Goal: Transaction & Acquisition: Purchase product/service

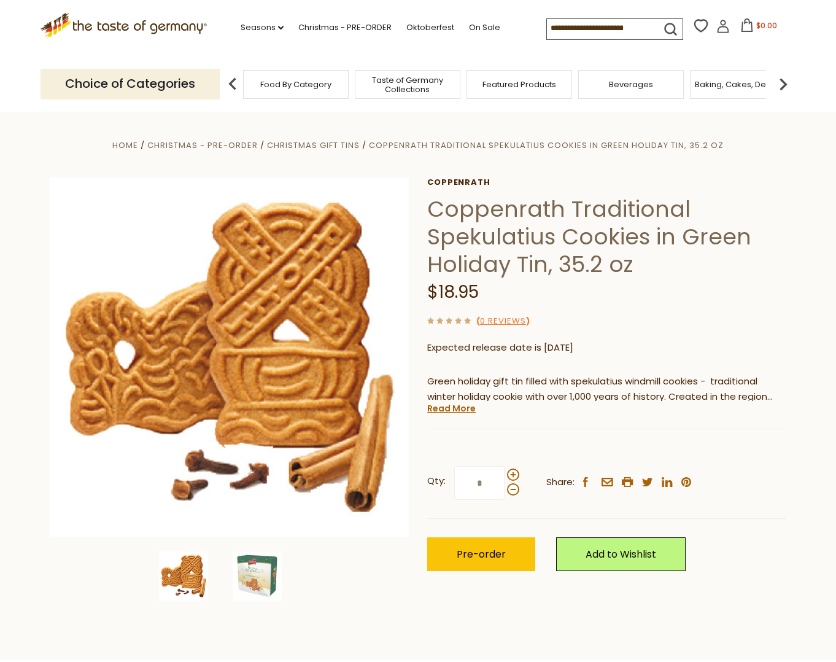
drag, startPoint x: 671, startPoint y: 6, endPoint x: 98, endPoint y: 43, distance: 574.1
click at [98, 43] on link ".st0{fill:#EDD300;} .st1{fill:#D33E21;}" at bounding box center [124, 31] width 166 height 28
click at [477, 555] on span "Pre-order" at bounding box center [481, 554] width 49 height 14
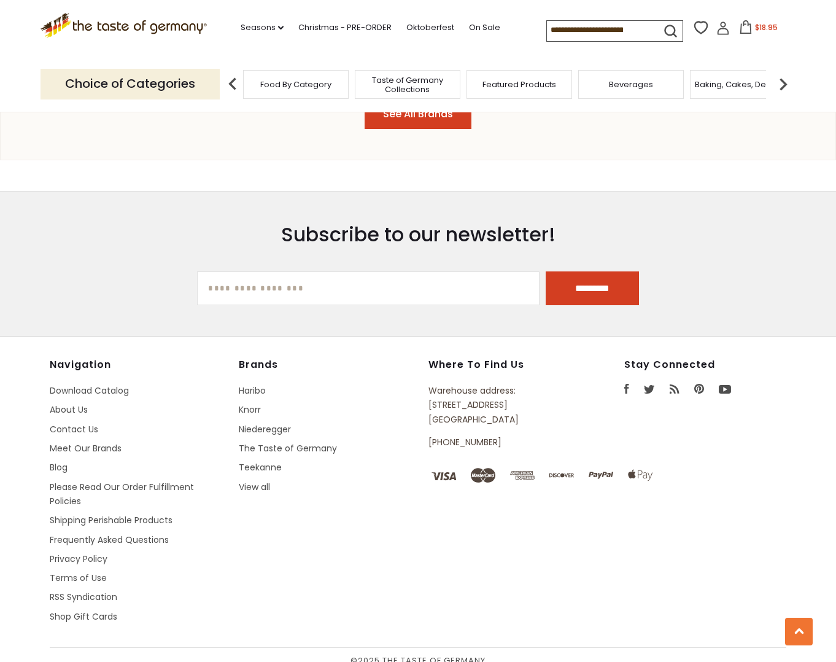
scroll to position [1542, 0]
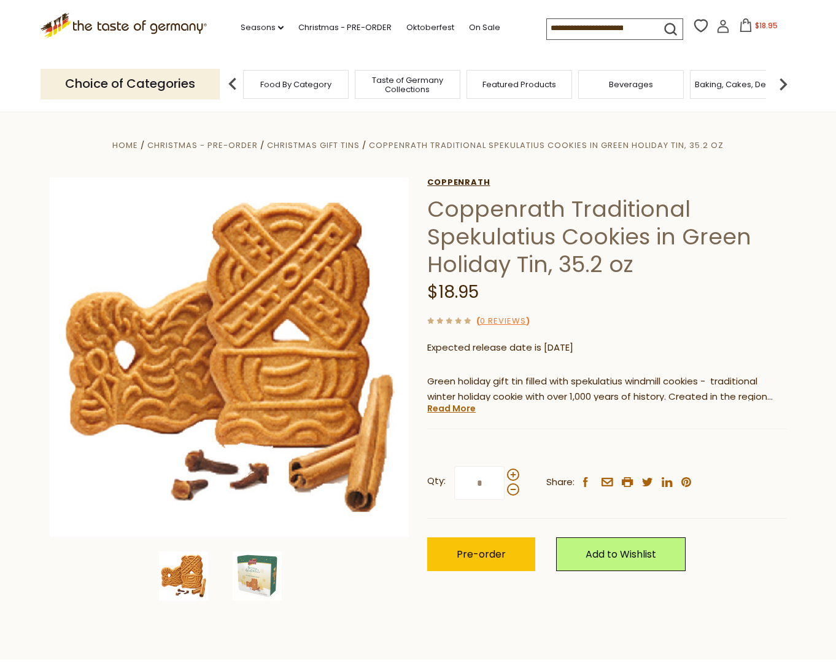
click at [470, 185] on link "Coppenrath" at bounding box center [606, 182] width 359 height 10
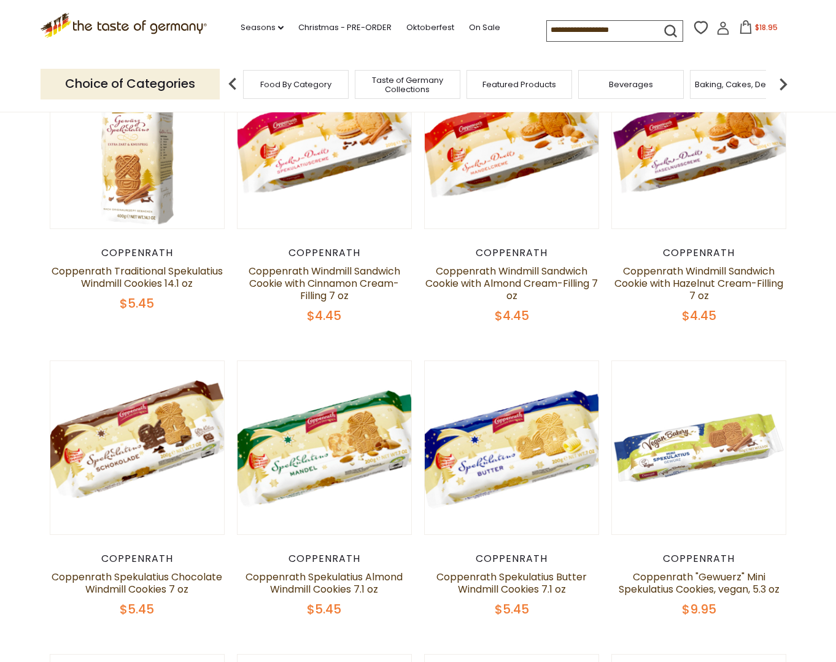
scroll to position [184, 0]
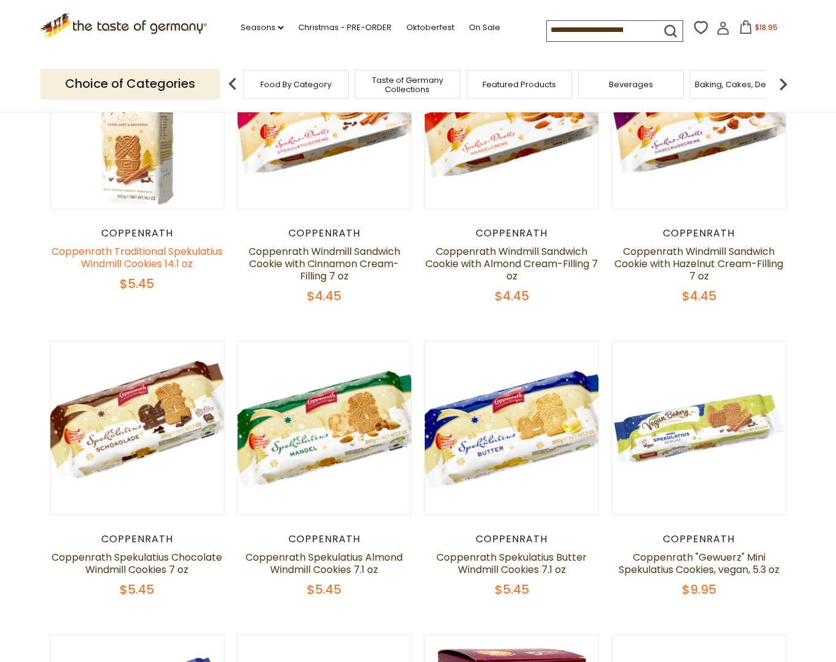
click at [144, 251] on link "Coppenrath Traditional Spekulatius Windmill Cookies 14.1 oz" at bounding box center [137, 257] width 171 height 26
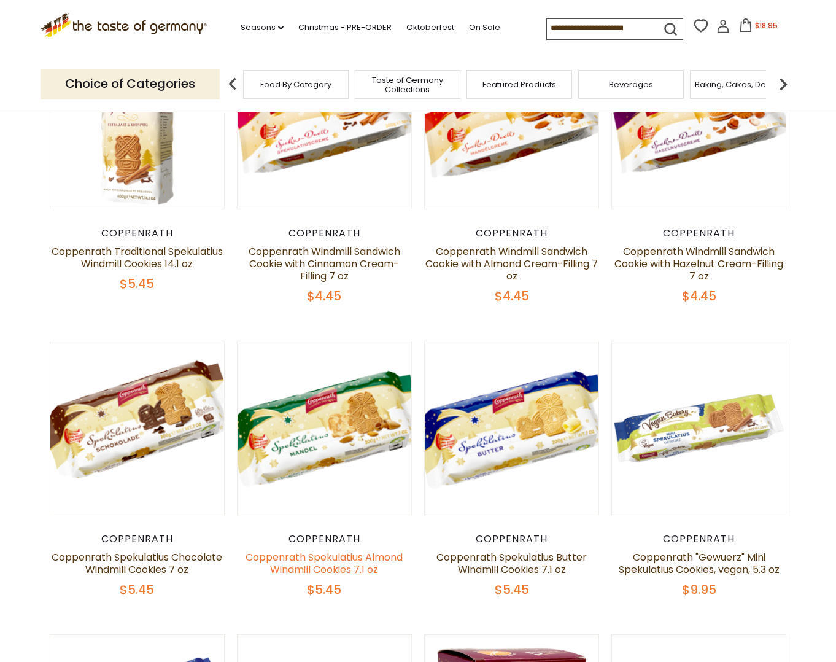
click at [356, 570] on link "Coppenrath Spekulatius Almond Windmill Cookies 7.1 oz" at bounding box center [324, 563] width 157 height 26
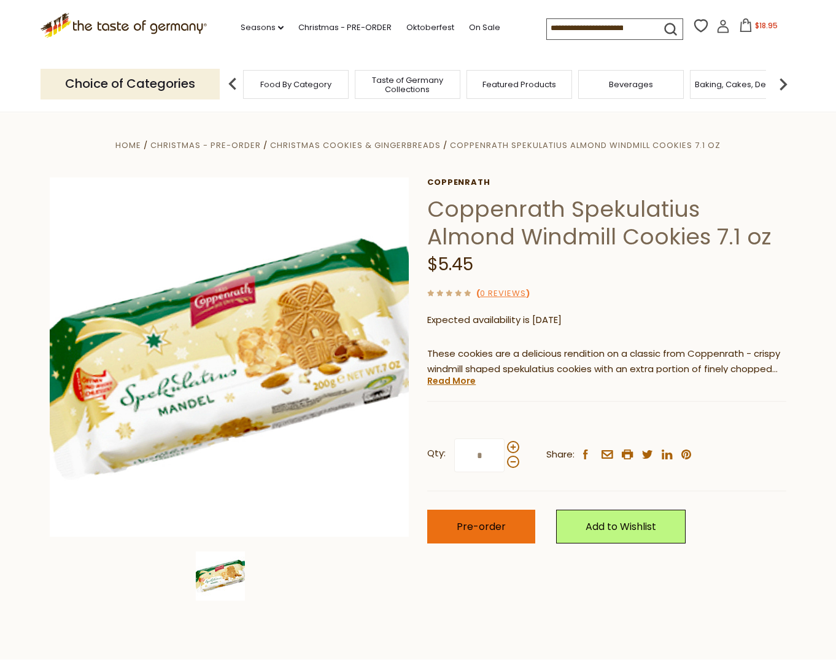
click at [500, 529] on span "Pre-order" at bounding box center [481, 527] width 49 height 14
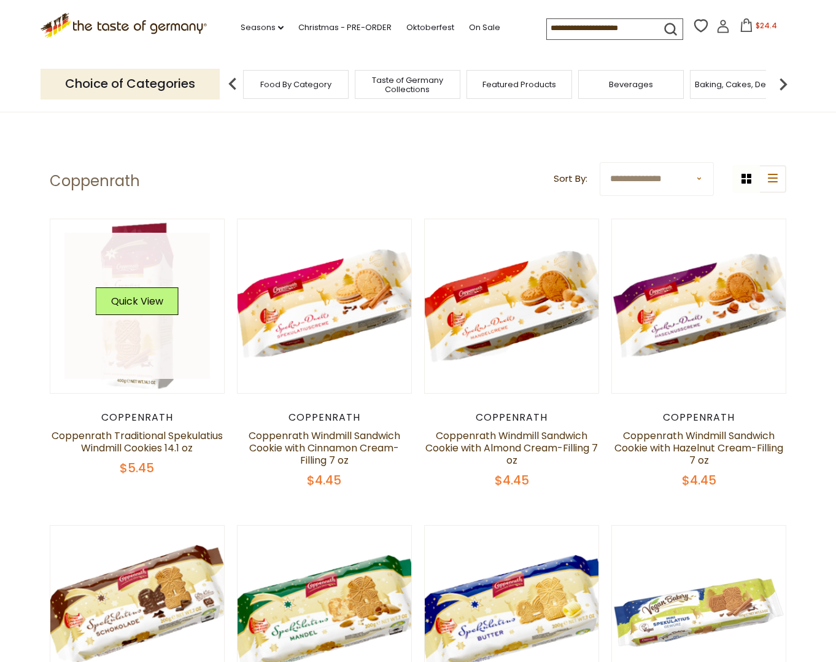
click at [136, 333] on link at bounding box center [137, 306] width 146 height 146
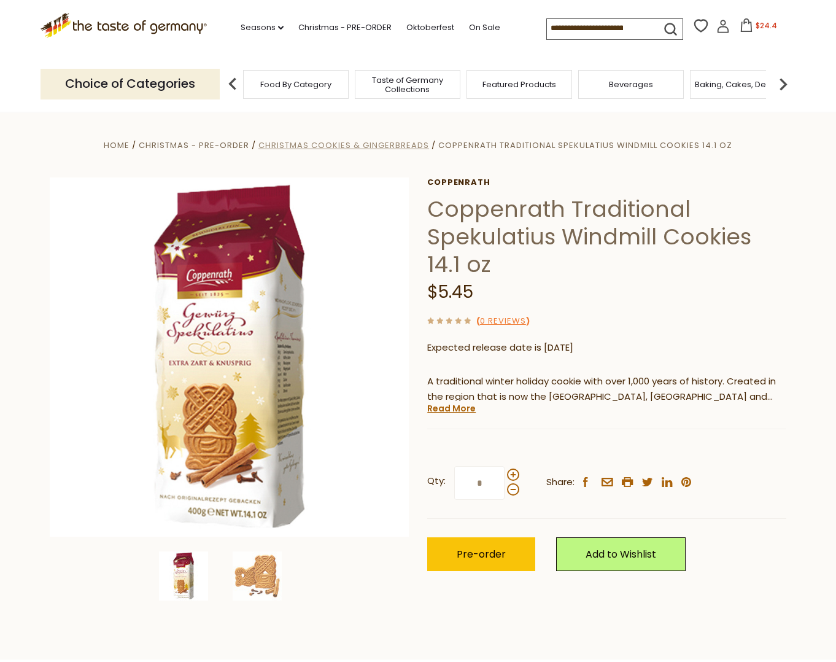
click at [304, 141] on span "Christmas Cookies & Gingerbreads" at bounding box center [344, 145] width 171 height 12
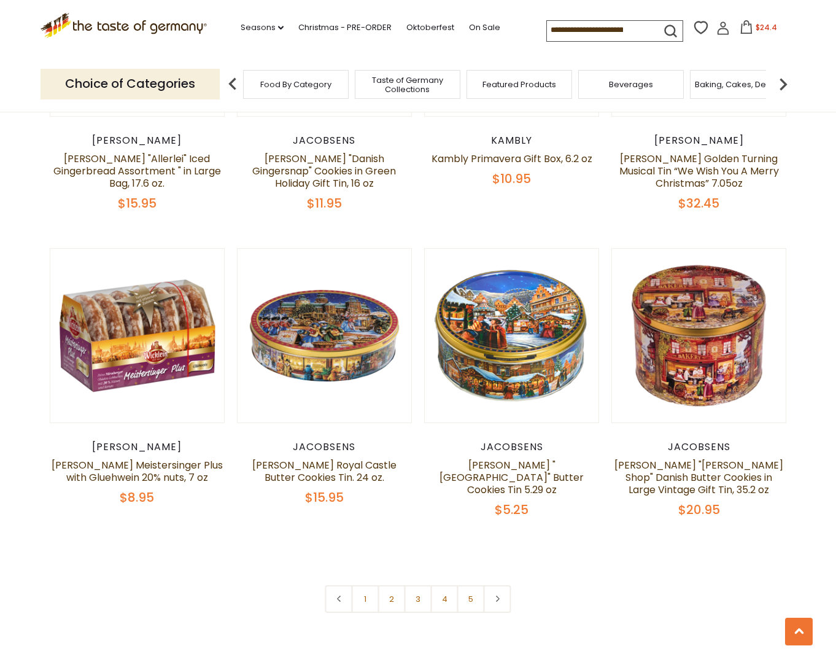
scroll to position [2671, 0]
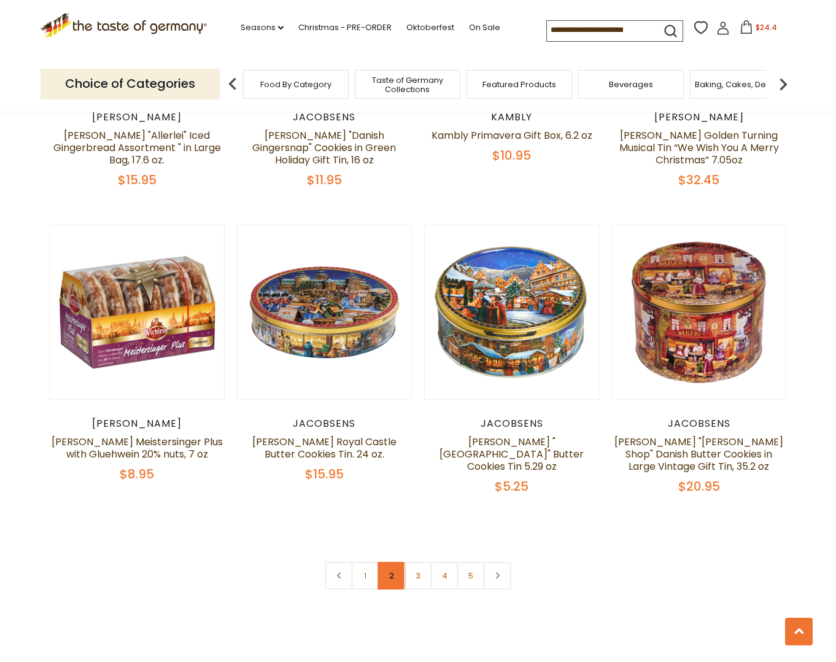
click at [394, 562] on link "2" at bounding box center [392, 576] width 28 height 28
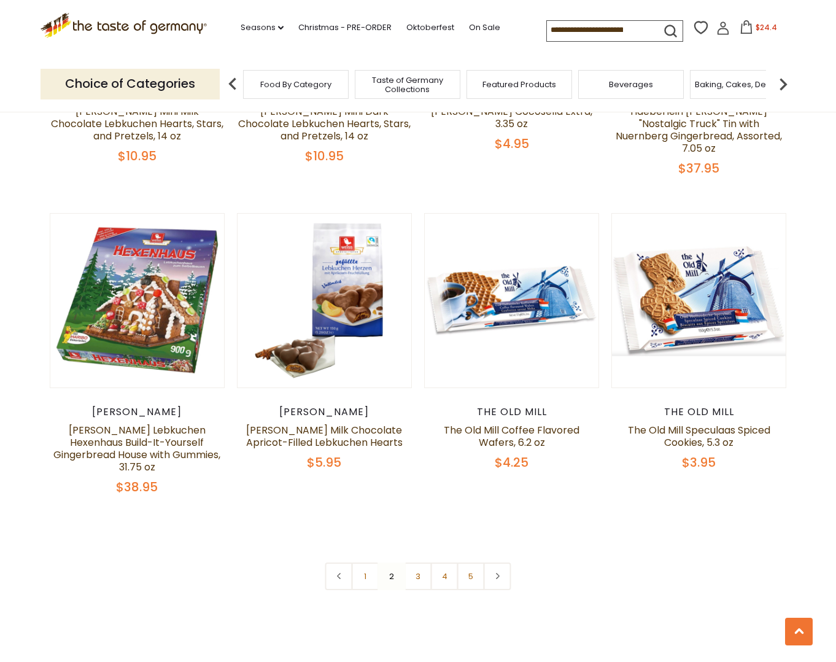
scroll to position [2797, 0]
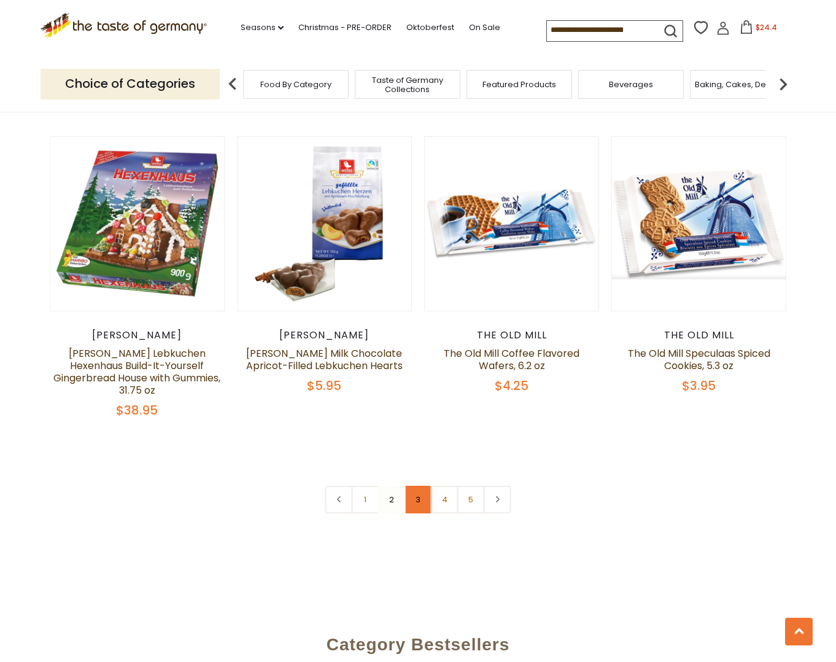
click at [421, 486] on link "3" at bounding box center [419, 500] width 28 height 28
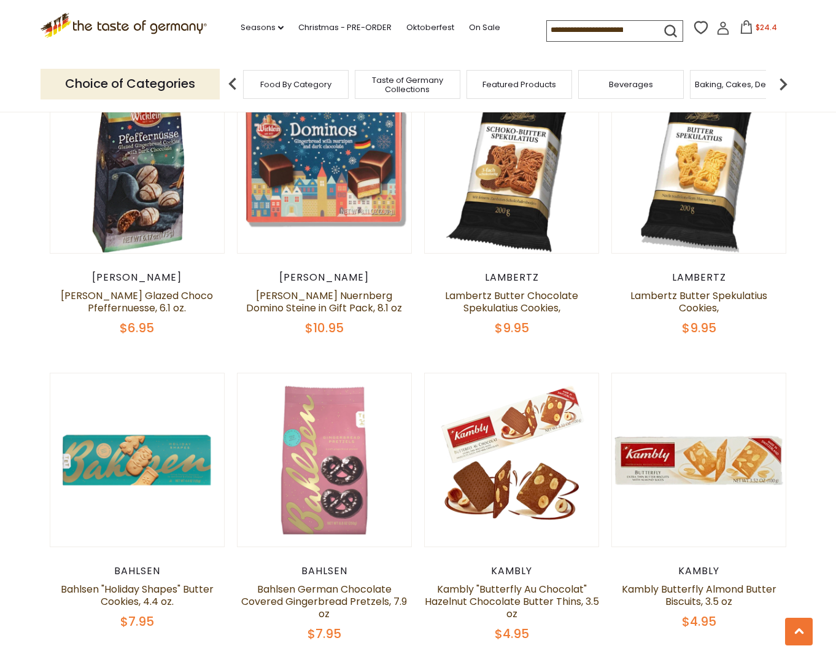
scroll to position [2060, 0]
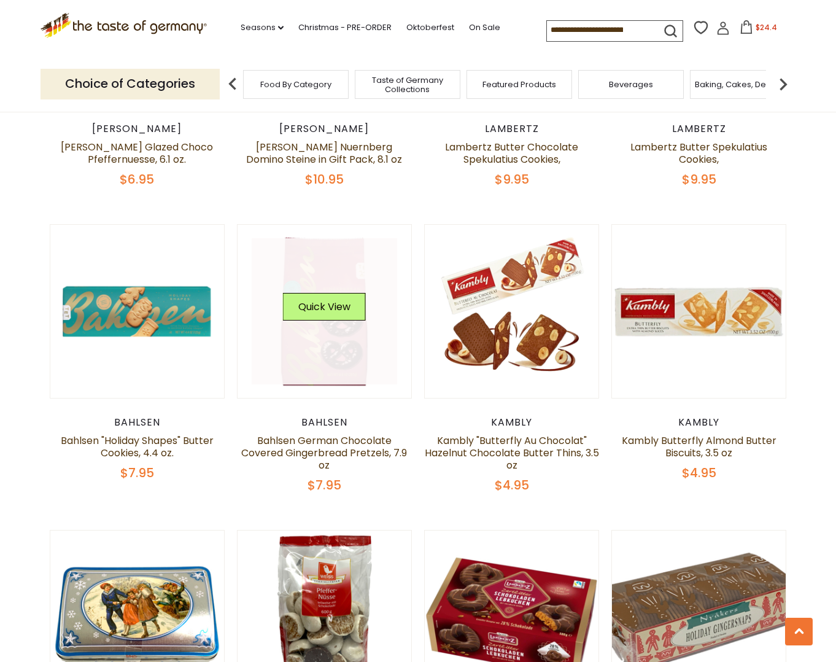
click at [332, 364] on link at bounding box center [325, 311] width 146 height 146
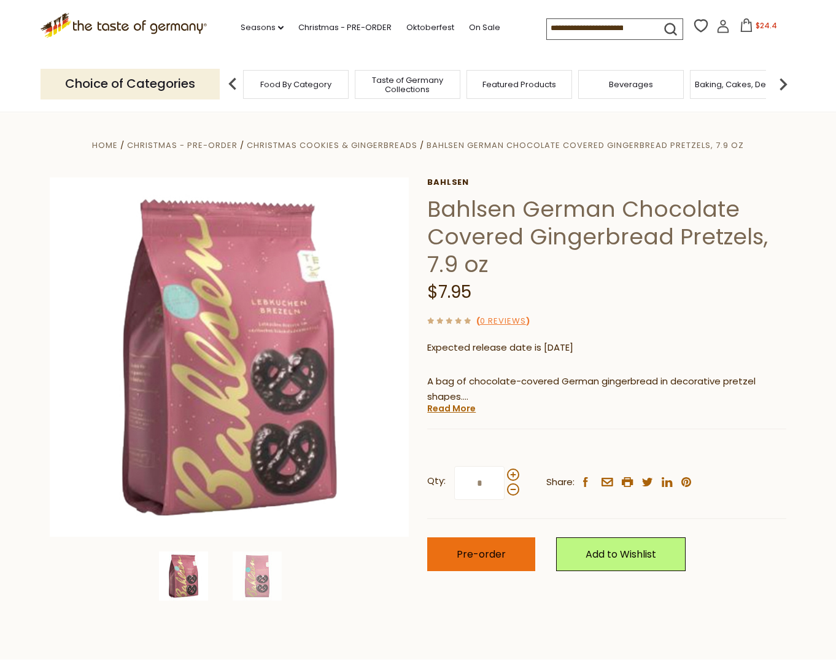
click at [500, 556] on span "Pre-order" at bounding box center [481, 554] width 49 height 14
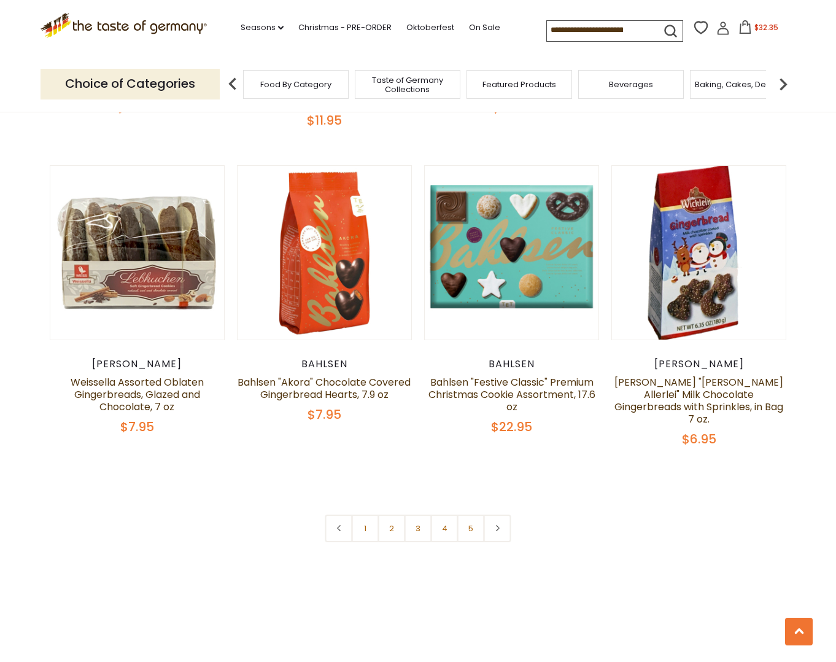
scroll to position [2889, 0]
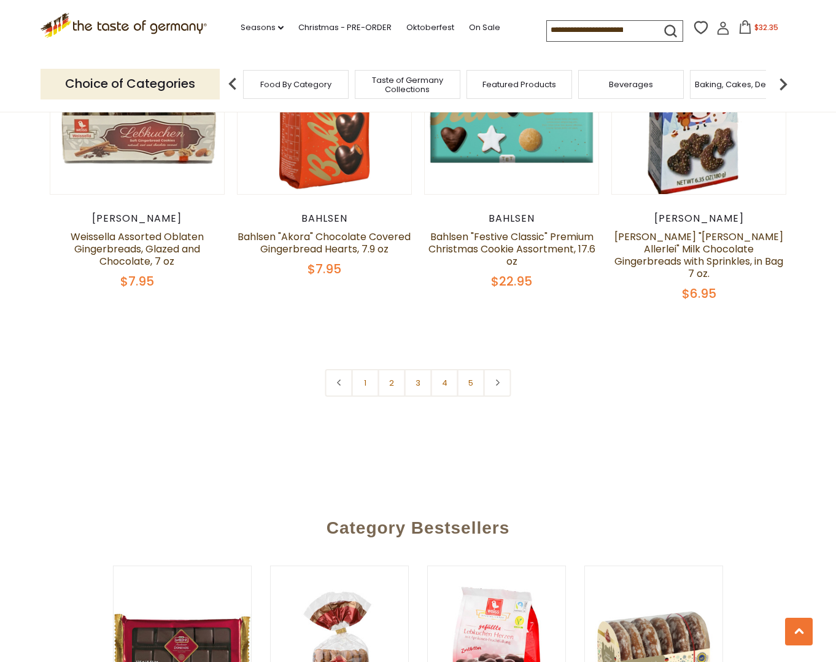
drag, startPoint x: 496, startPoint y: 351, endPoint x: 739, endPoint y: 343, distance: 243.3
click at [496, 369] on link at bounding box center [498, 383] width 28 height 28
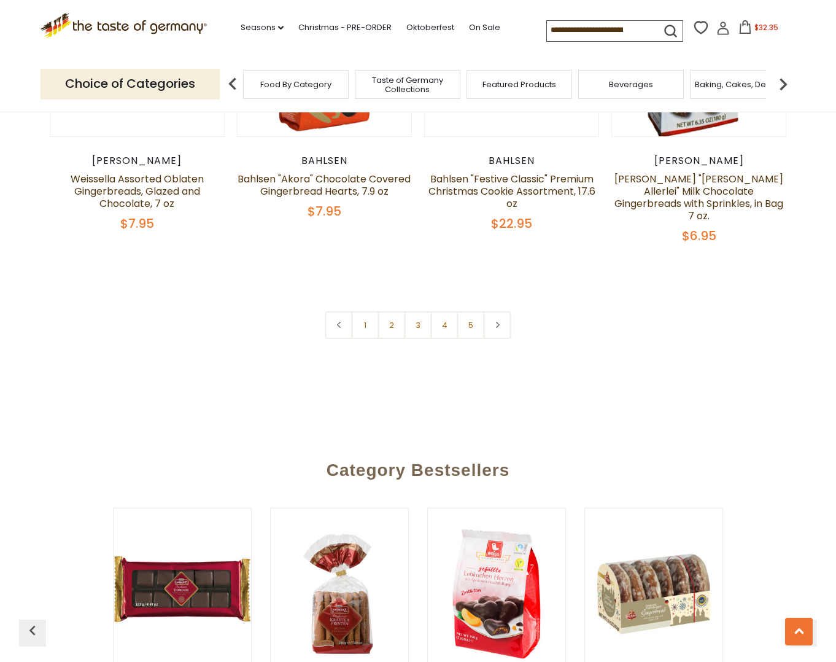
scroll to position [2948, 0]
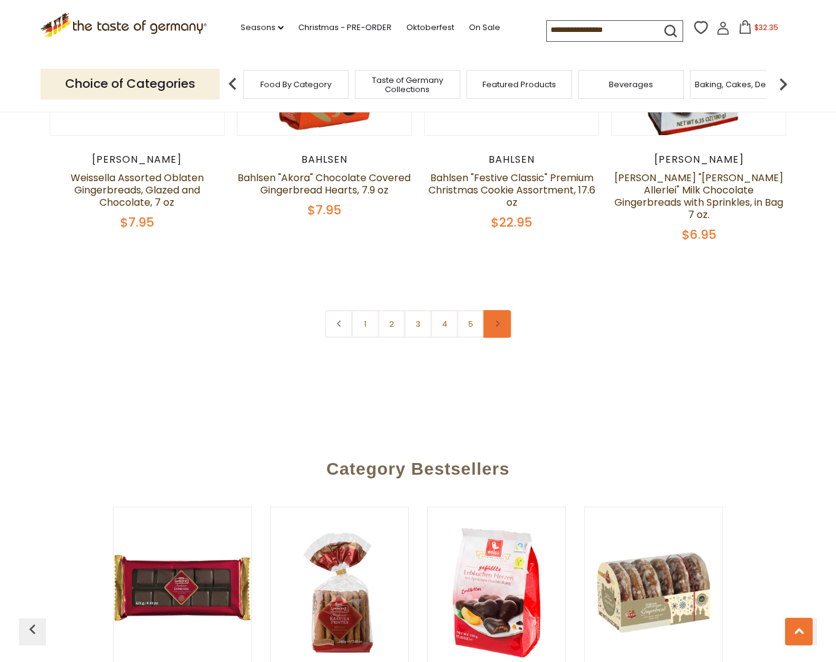
click at [499, 321] on icon at bounding box center [497, 324] width 7 height 6
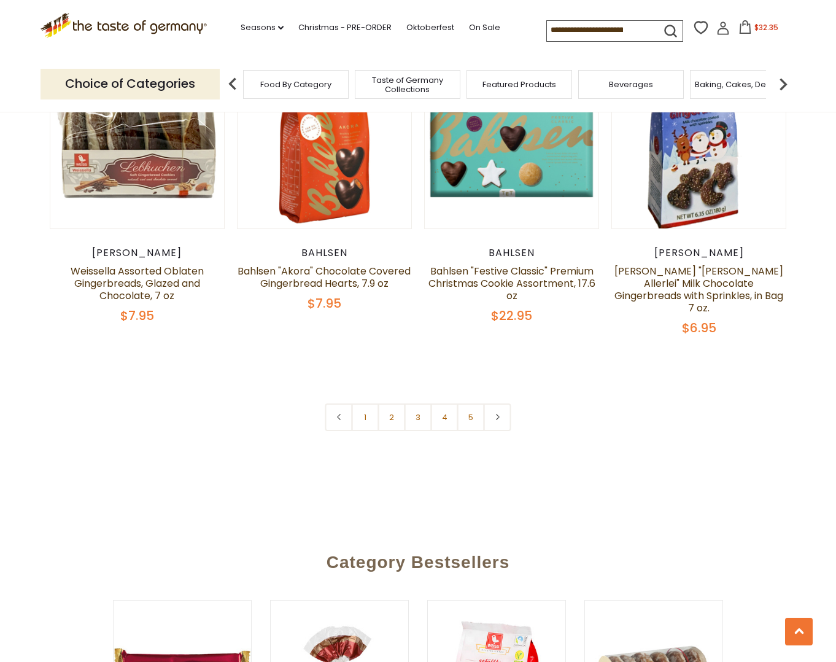
scroll to position [2856, 0]
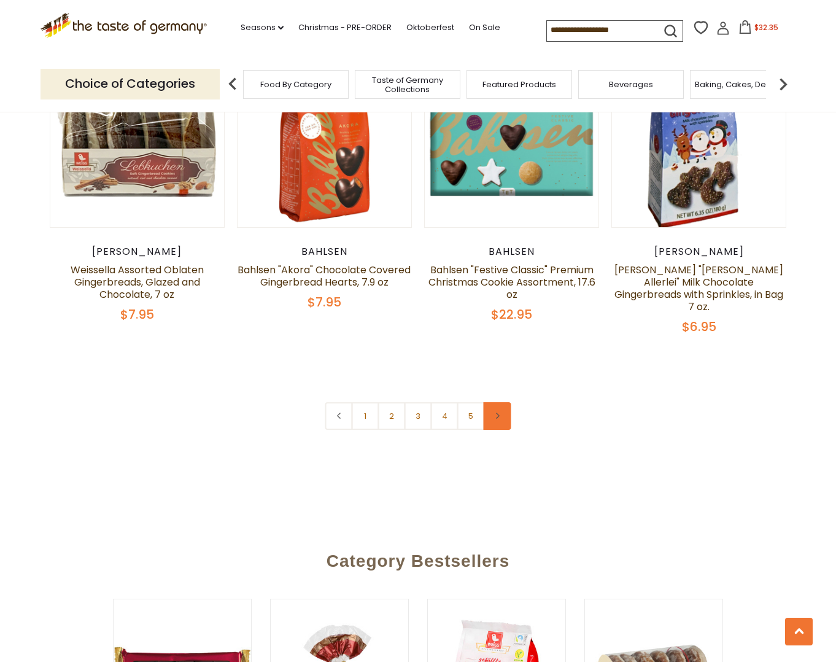
click at [504, 402] on link at bounding box center [498, 416] width 28 height 28
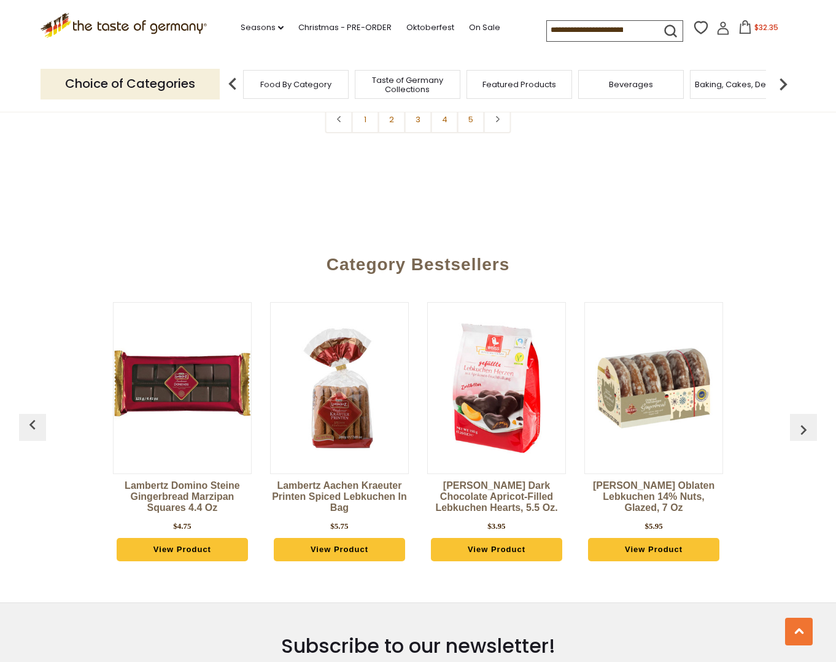
scroll to position [3224, 0]
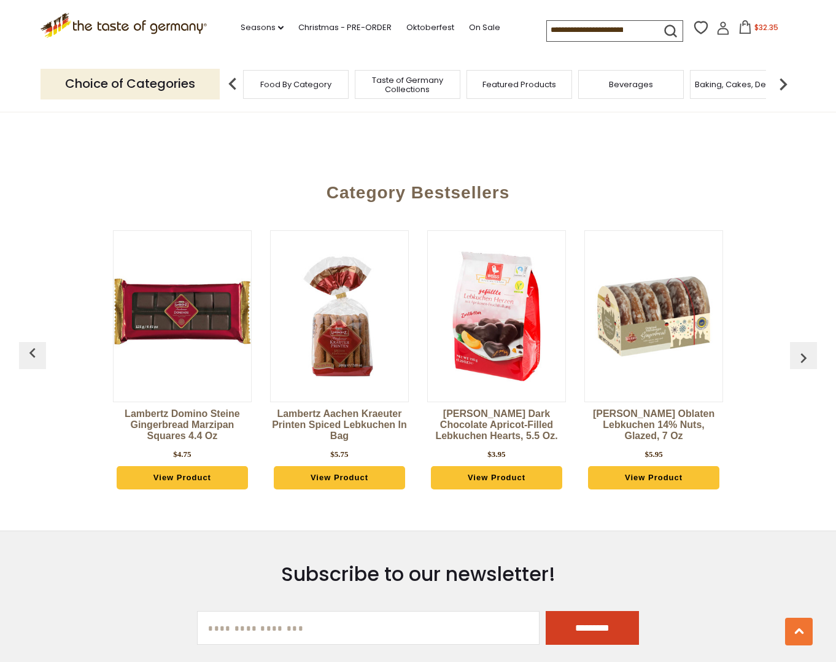
click at [185, 466] on link "View Product" at bounding box center [183, 477] width 132 height 23
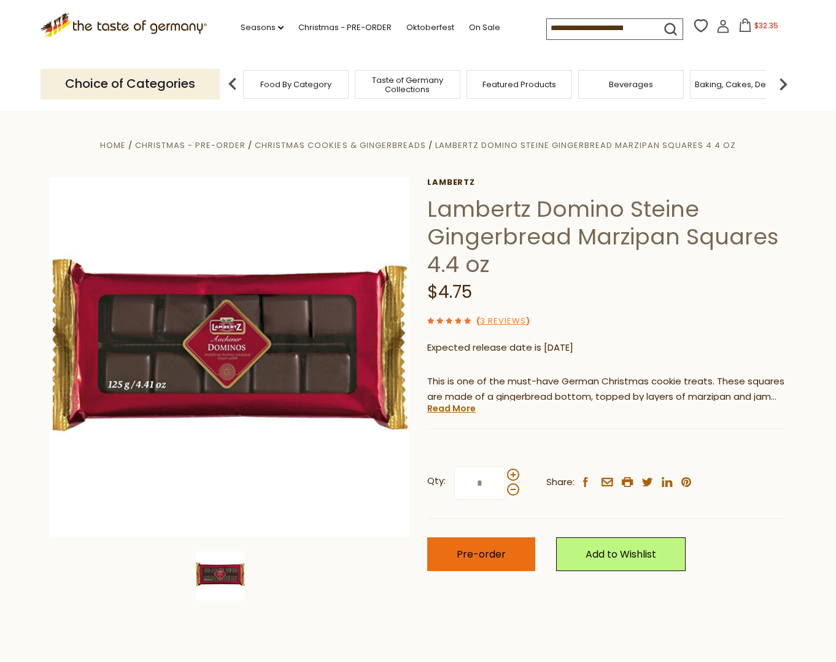
click at [500, 555] on span "Pre-order" at bounding box center [481, 554] width 49 height 14
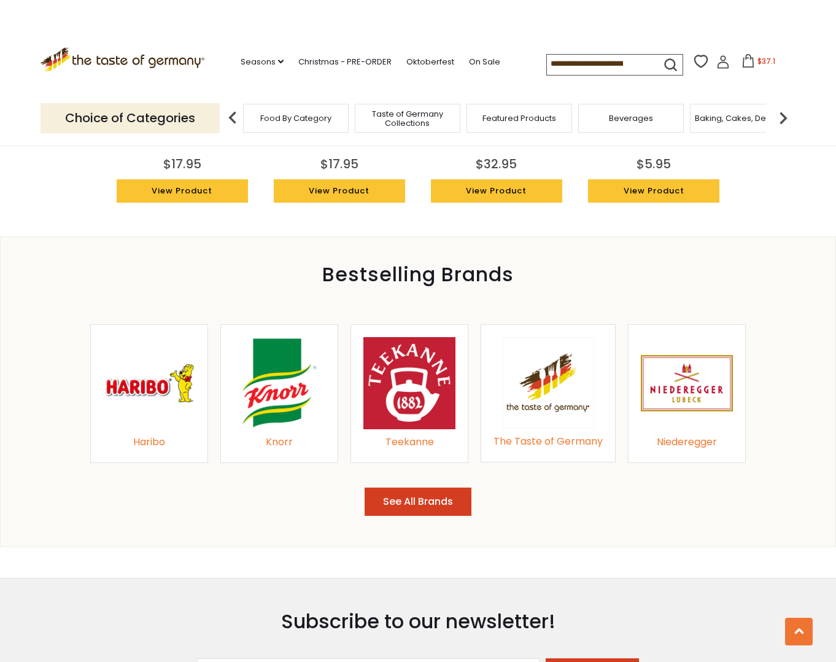
scroll to position [1198, 0]
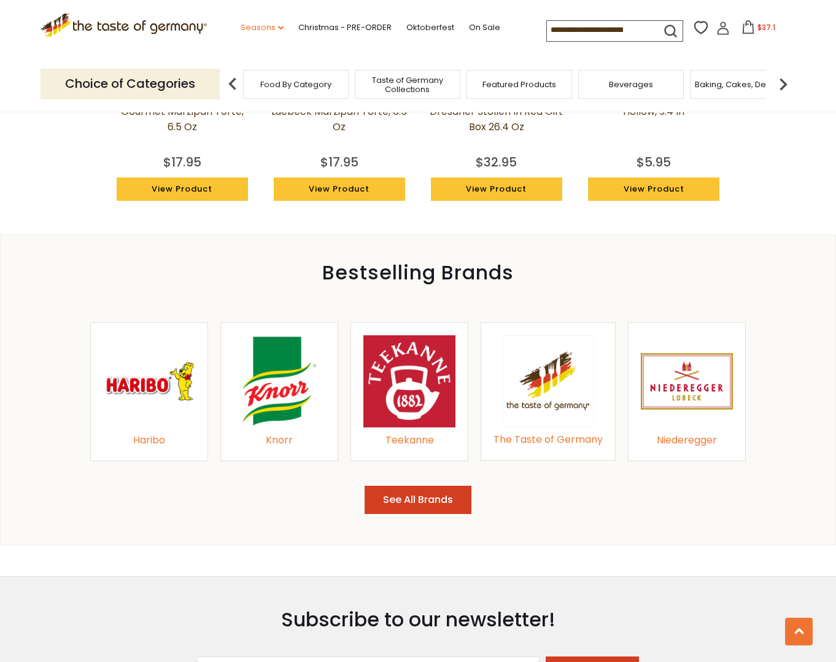
click at [259, 28] on link "Seasons dropdown_arrow" at bounding box center [262, 28] width 43 height 14
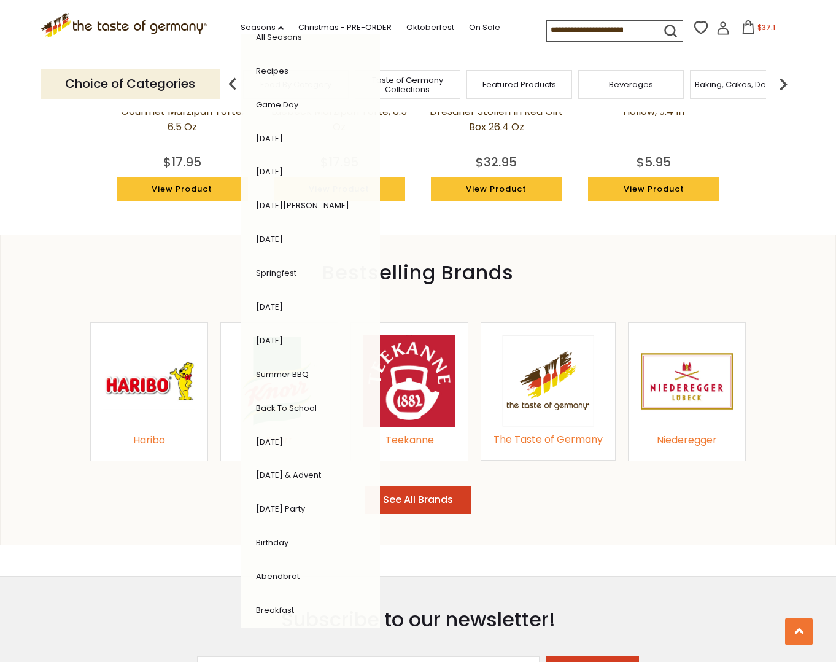
scroll to position [0, 0]
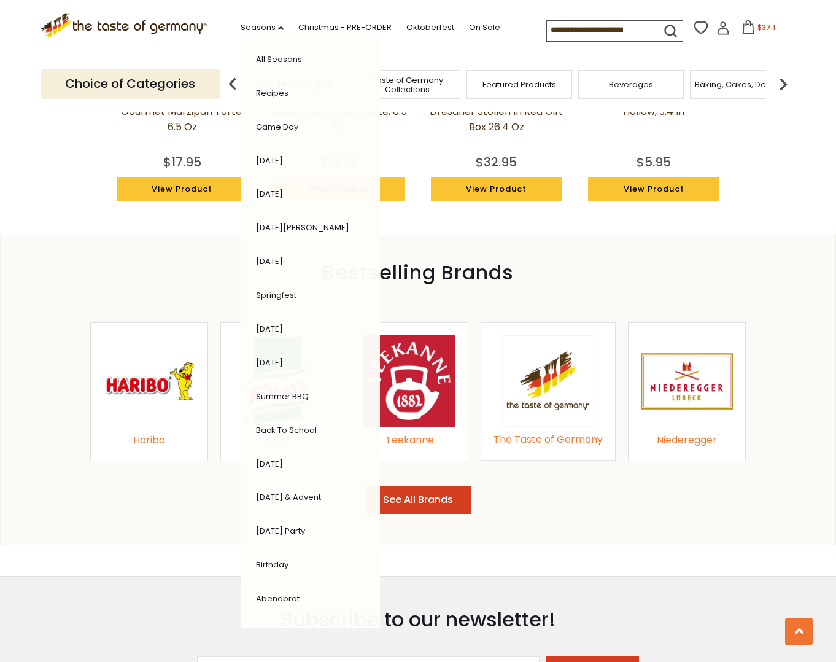
click at [284, 58] on link "All Seasons" at bounding box center [279, 59] width 46 height 12
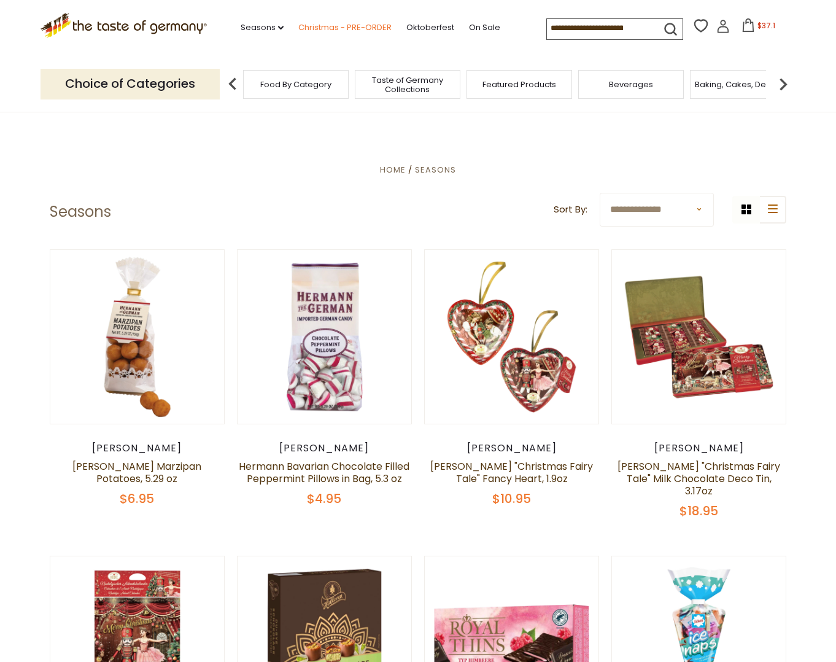
click at [336, 25] on link "Christmas - PRE-ORDER" at bounding box center [344, 28] width 93 height 14
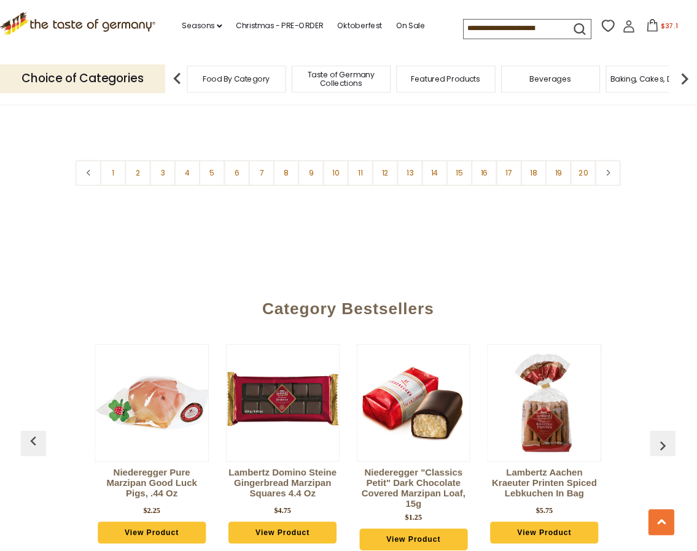
scroll to position [3040, 0]
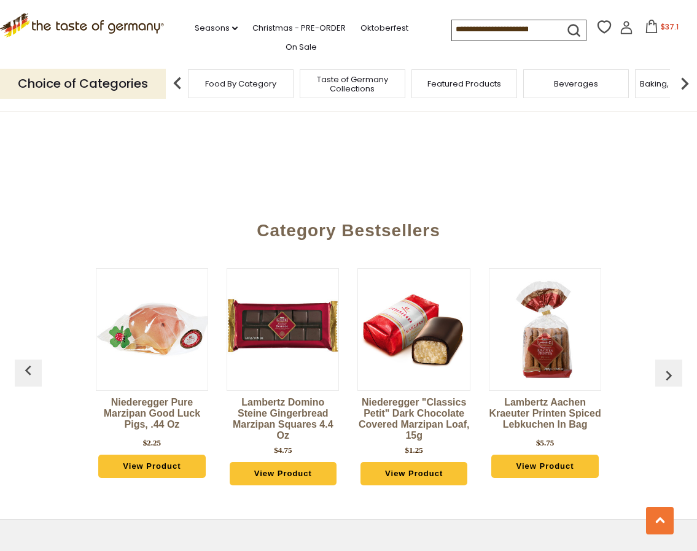
drag, startPoint x: 847, startPoint y: 52, endPoint x: 131, endPoint y: 155, distance: 724.0
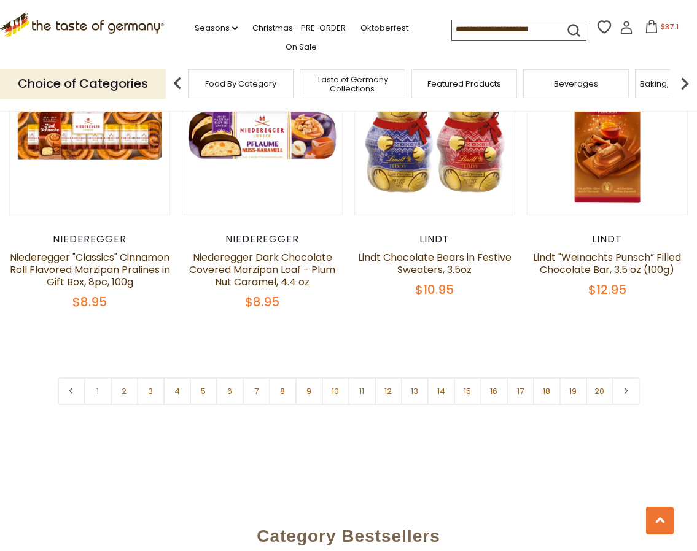
scroll to position [2733, 0]
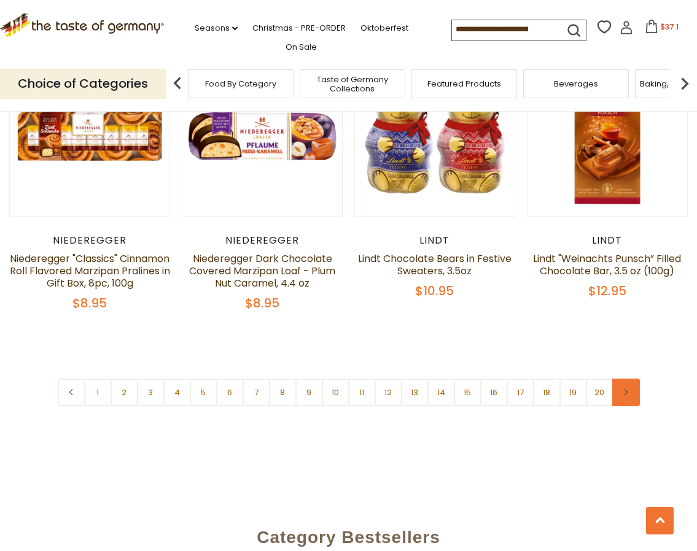
click at [631, 381] on link at bounding box center [626, 393] width 28 height 28
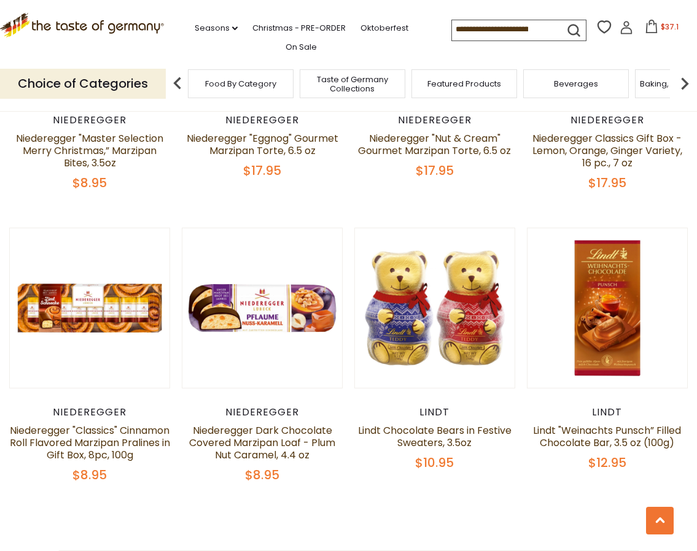
scroll to position [2764, 0]
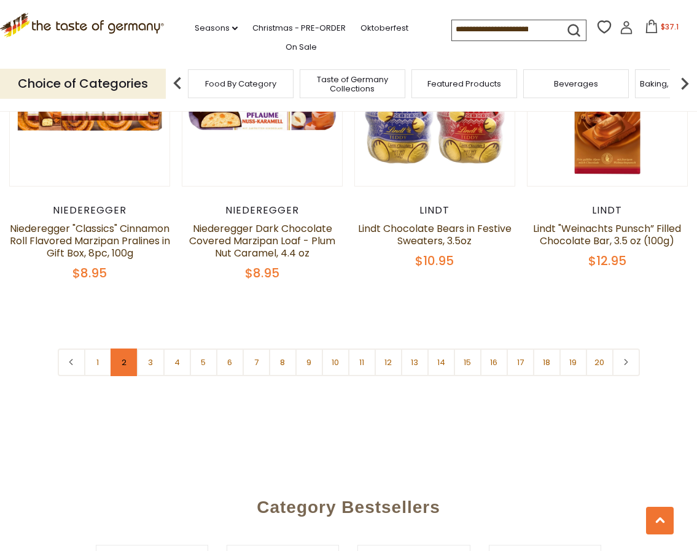
click at [124, 357] on link "2" at bounding box center [125, 363] width 28 height 28
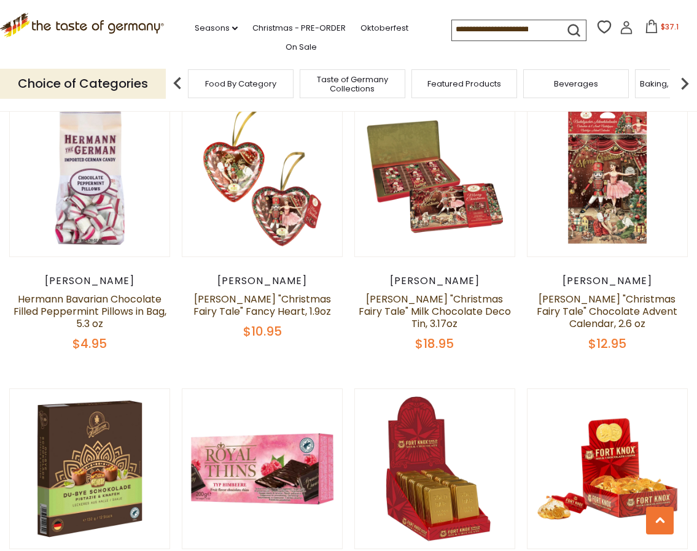
scroll to position [596, 0]
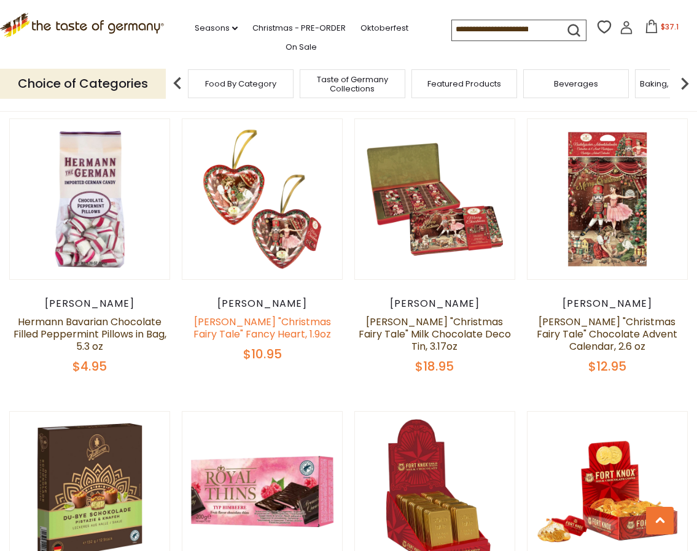
click at [295, 327] on link "[PERSON_NAME] "Christmas Fairy Tale" Fancy Heart, 1.9oz" at bounding box center [262, 328] width 138 height 26
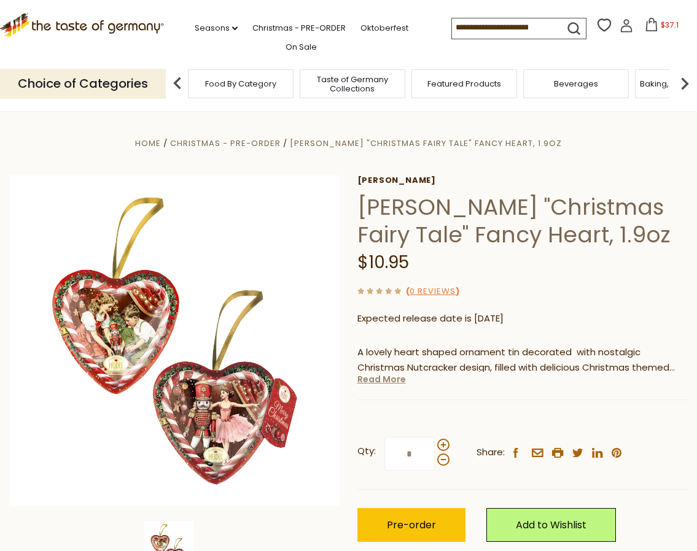
click at [384, 381] on link "Read More" at bounding box center [381, 379] width 49 height 12
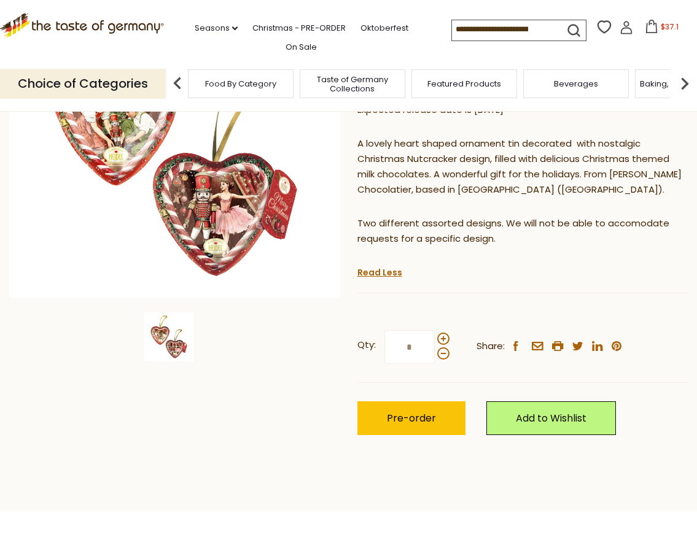
scroll to position [230, 0]
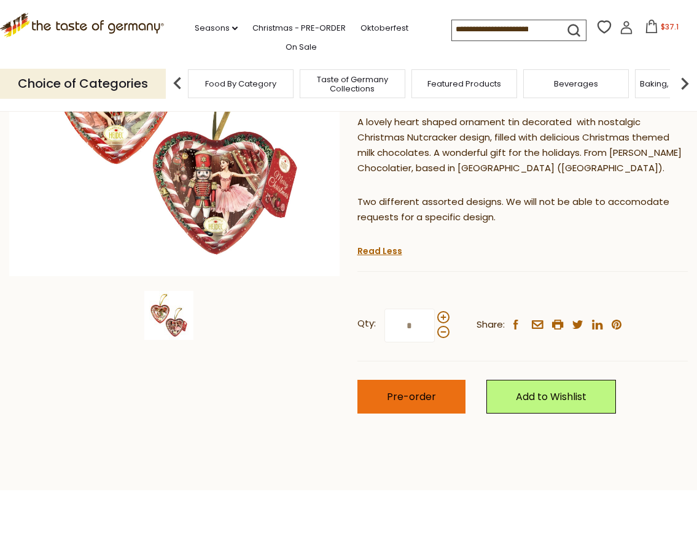
click at [419, 408] on button "Pre-order" at bounding box center [411, 397] width 108 height 34
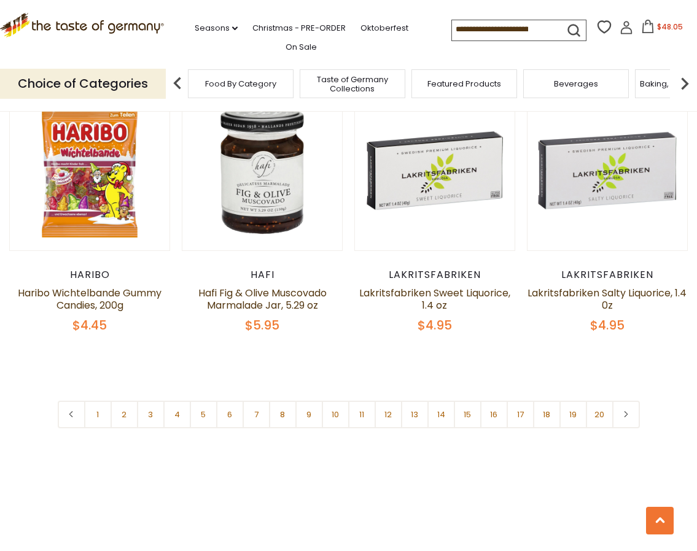
scroll to position [2731, 0]
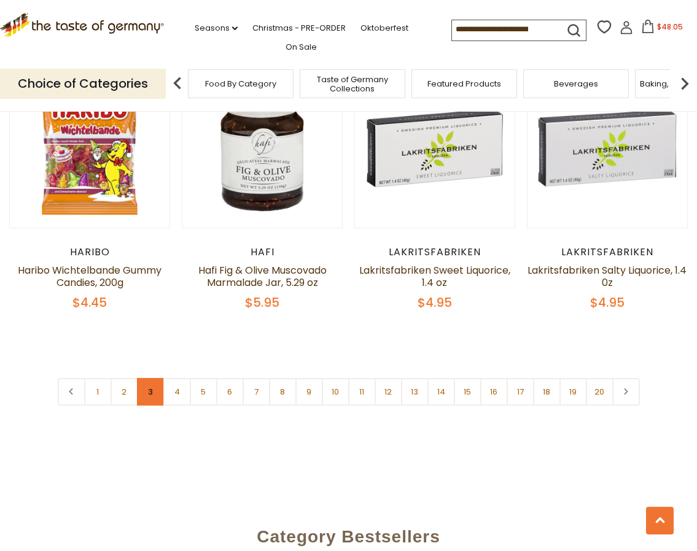
click at [149, 378] on link "3" at bounding box center [151, 392] width 28 height 28
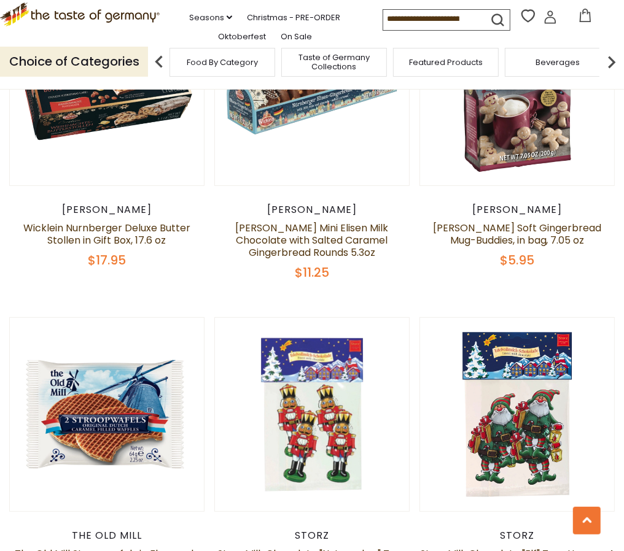
scroll to position [2662, 0]
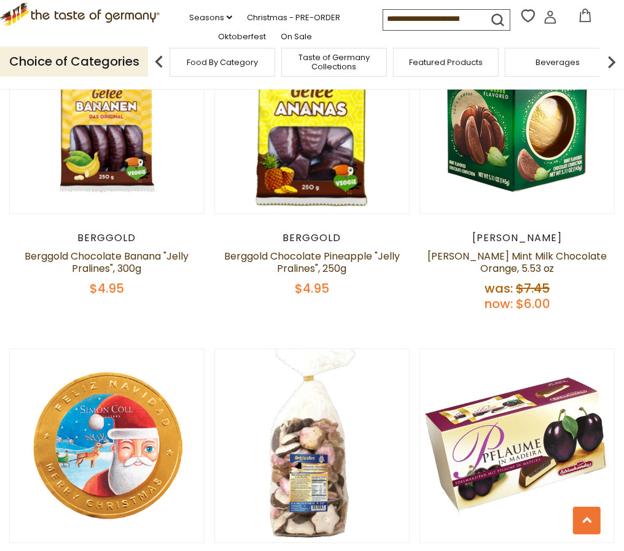
scroll to position [2710, 0]
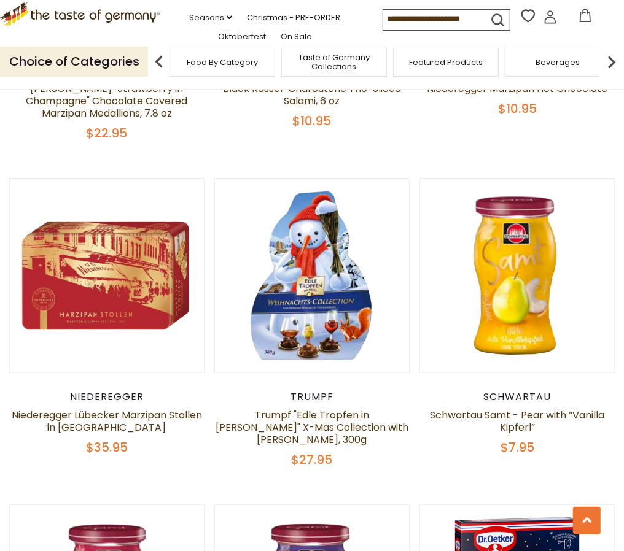
scroll to position [2501, 0]
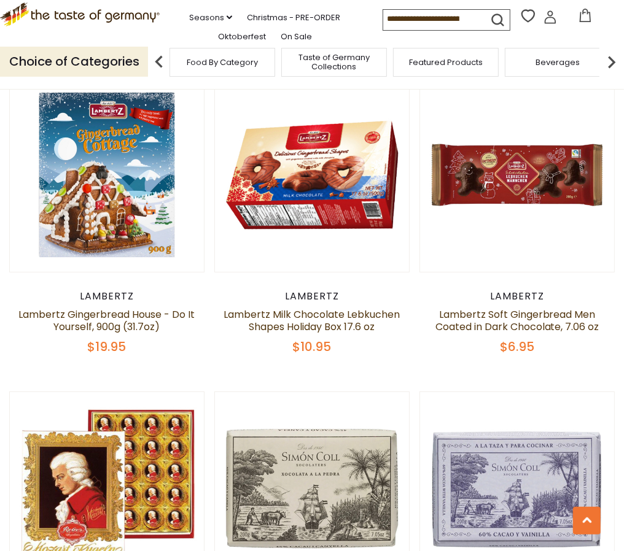
scroll to position [2584, 0]
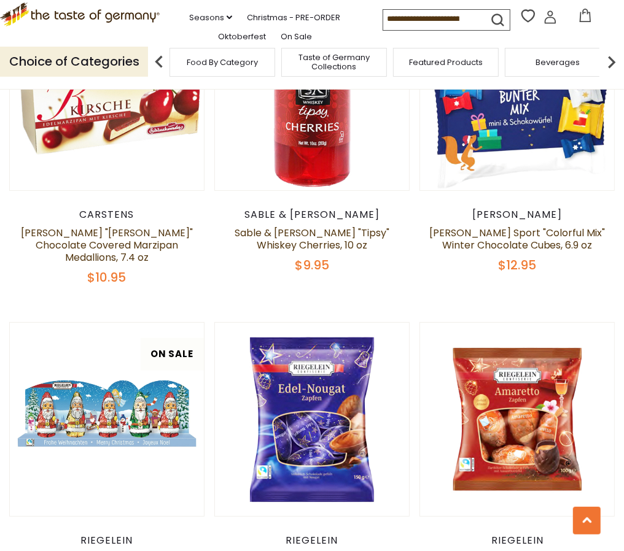
scroll to position [2654, 0]
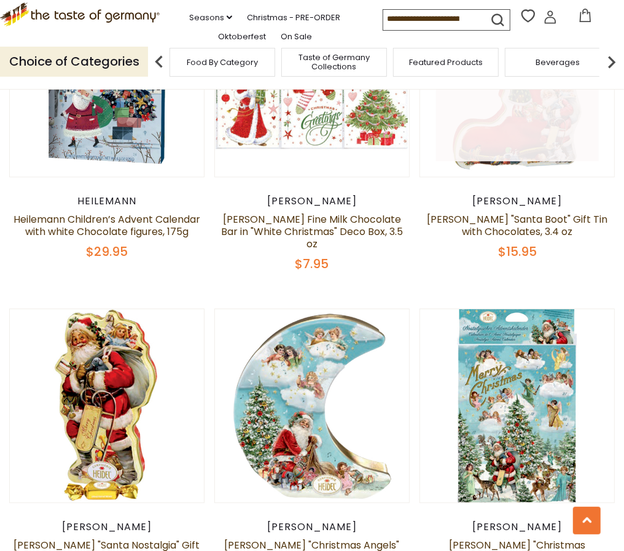
scroll to position [2686, 0]
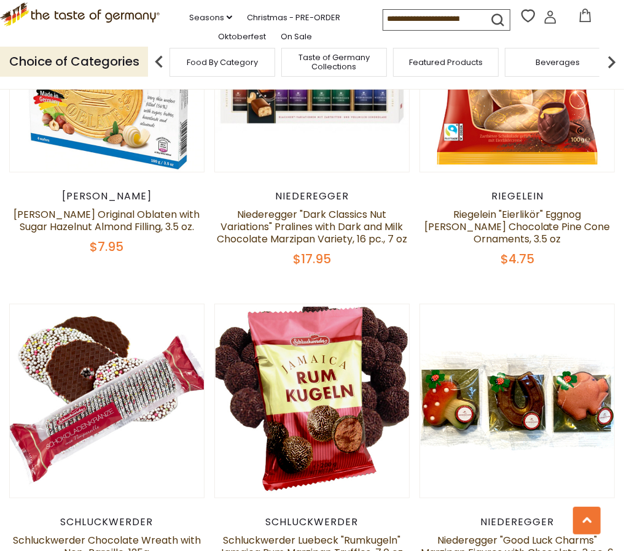
scroll to position [2725, 0]
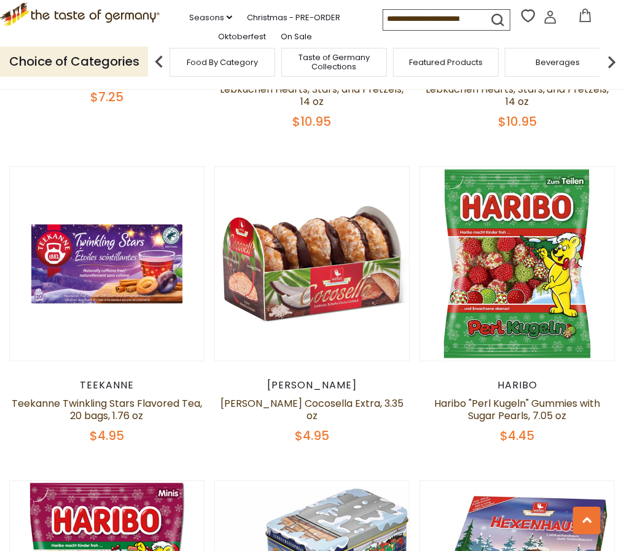
scroll to position [2572, 0]
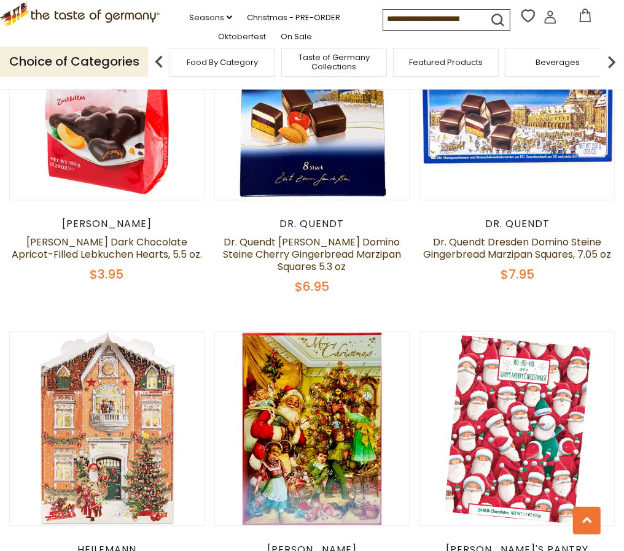
scroll to position [1330, 0]
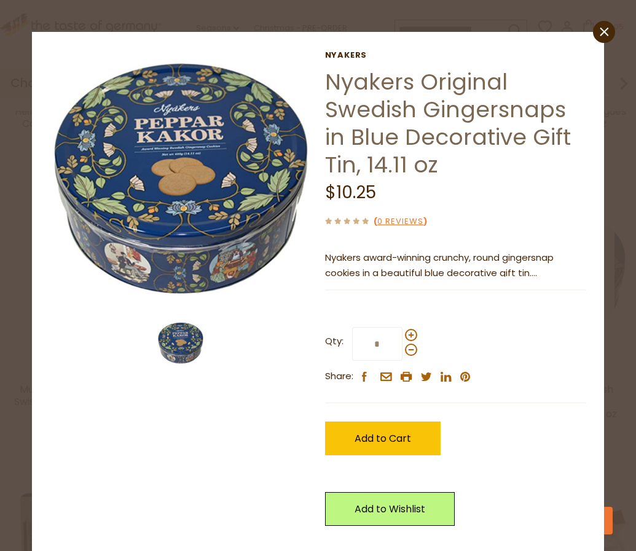
scroll to position [36, 0]
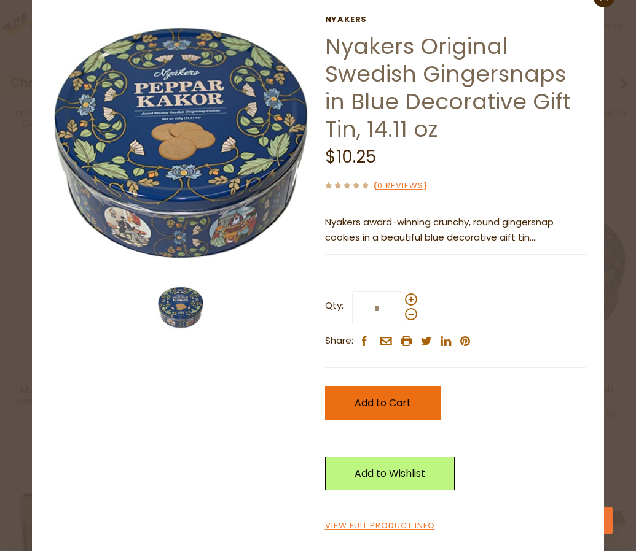
click at [368, 408] on span "Add to Cart" at bounding box center [382, 403] width 56 height 14
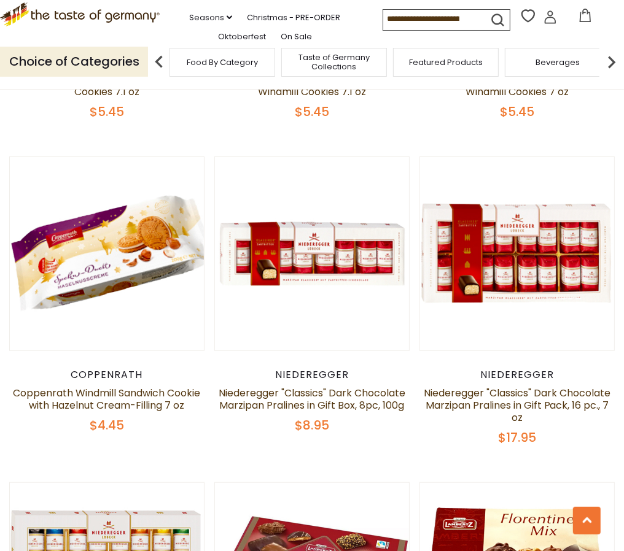
scroll to position [2712, 0]
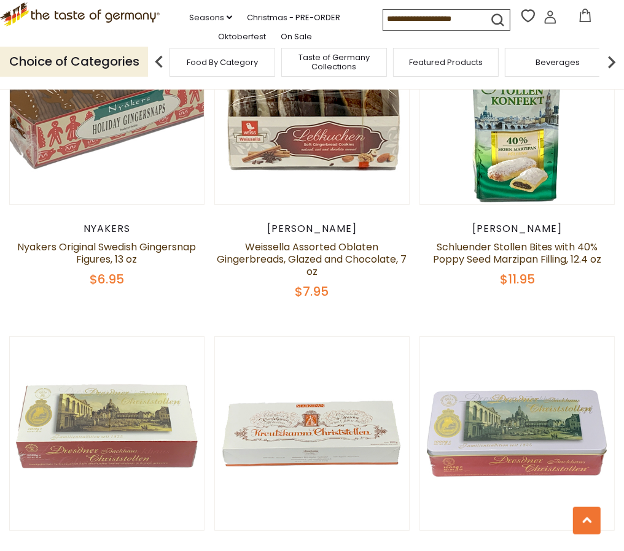
scroll to position [2649, 0]
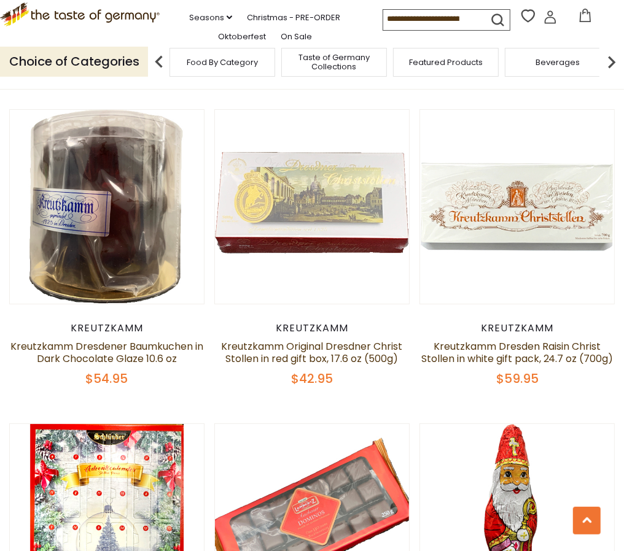
scroll to position [2572, 0]
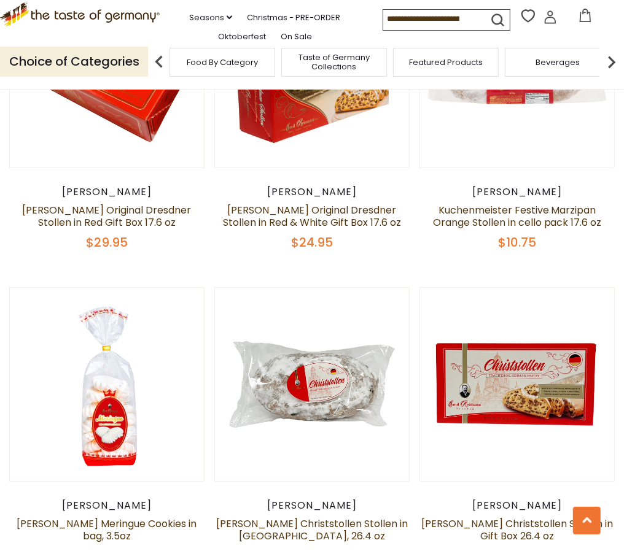
scroll to position [2649, 0]
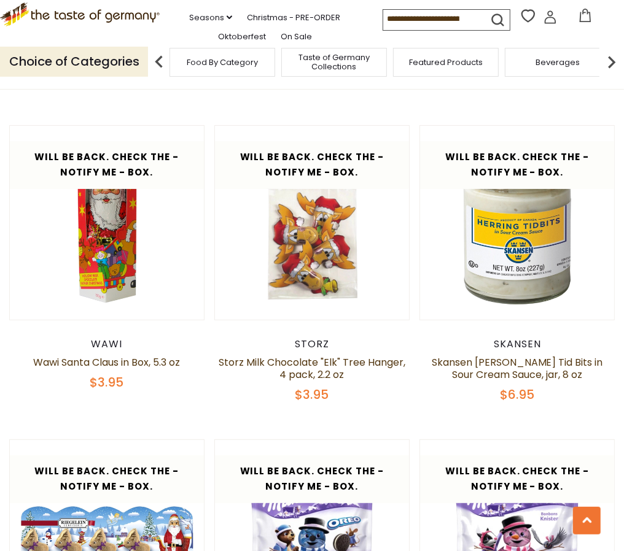
scroll to position [2572, 0]
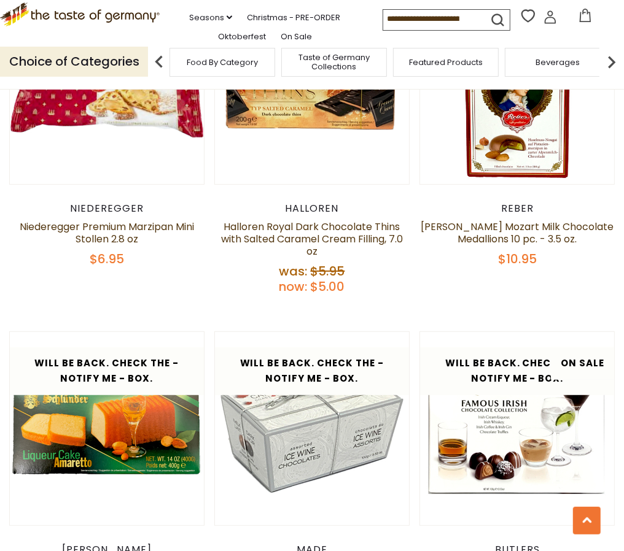
scroll to position [2725, 0]
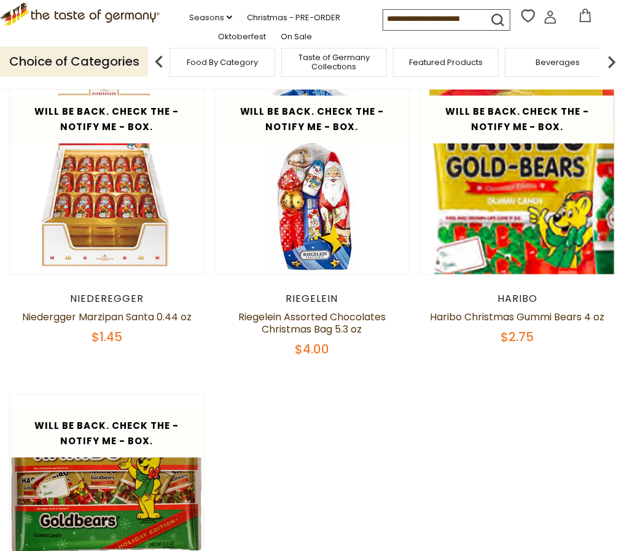
scroll to position [653, 0]
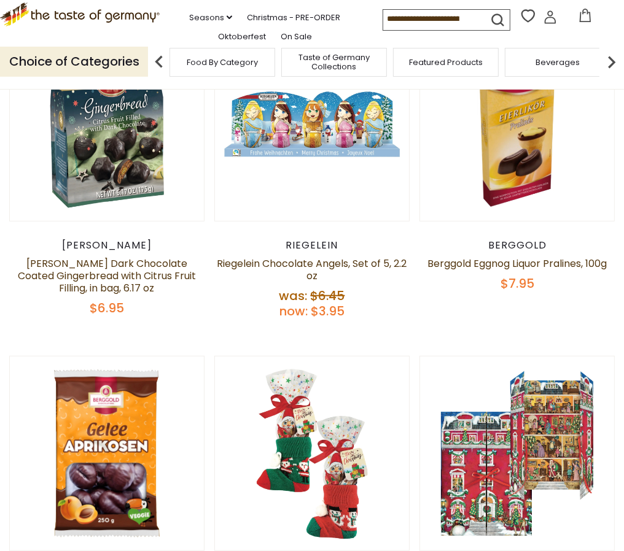
scroll to position [346, 0]
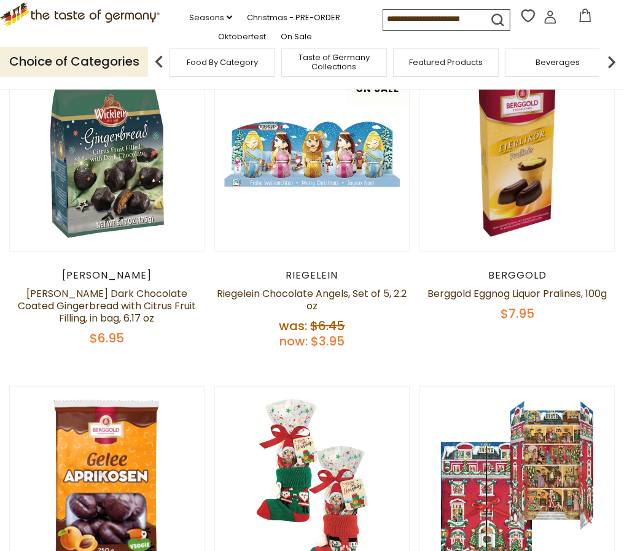
click at [0, 0] on span "$58.3" at bounding box center [0, 0] width 0 height 0
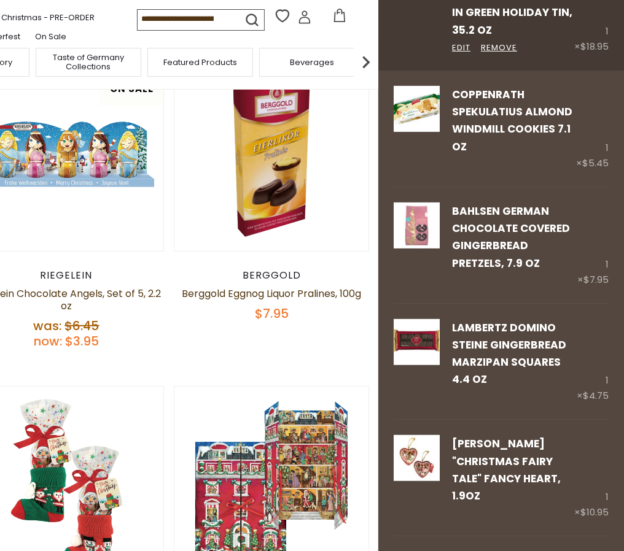
scroll to position [307, 0]
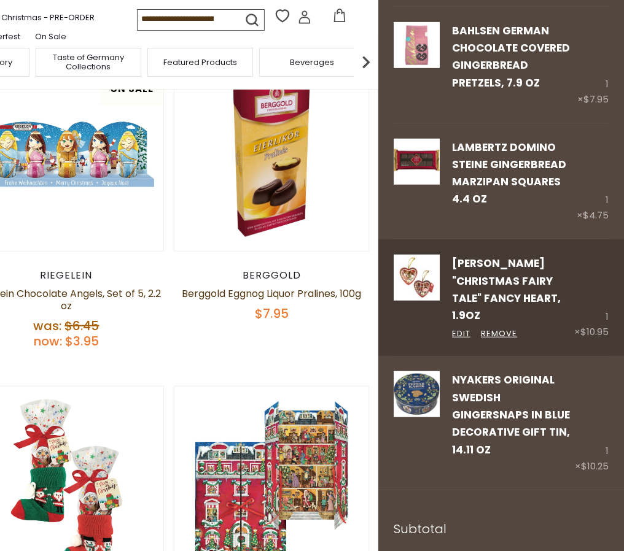
click at [501, 269] on link "[PERSON_NAME] "Christmas Fairy Tale" Fancy Heart, 1.9oz" at bounding box center [506, 289] width 109 height 67
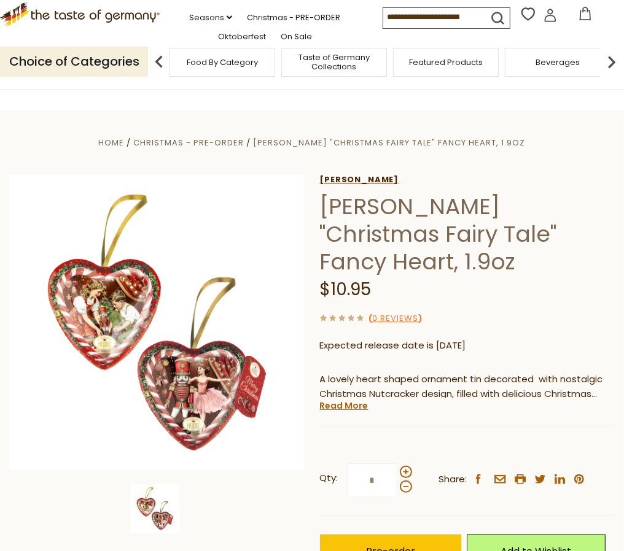
click at [341, 180] on link "[PERSON_NAME]" at bounding box center [467, 180] width 295 height 10
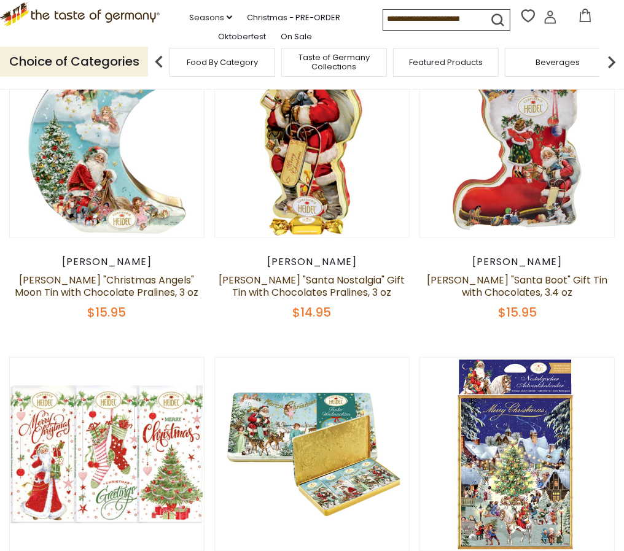
scroll to position [461, 0]
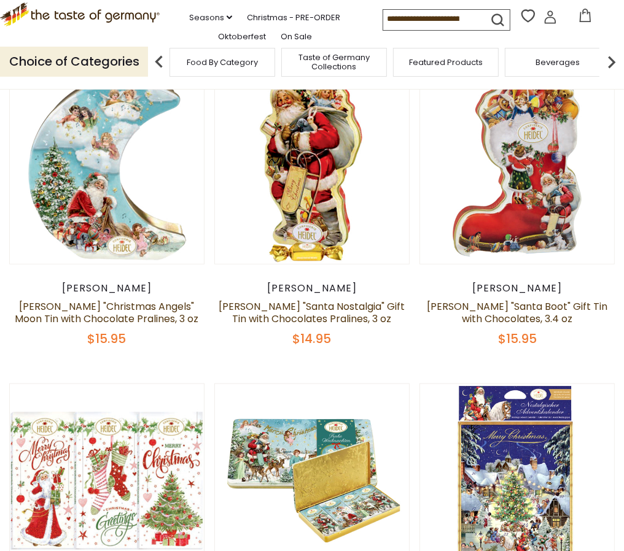
click at [0, 0] on span "$58.3" at bounding box center [0, 0] width 0 height 0
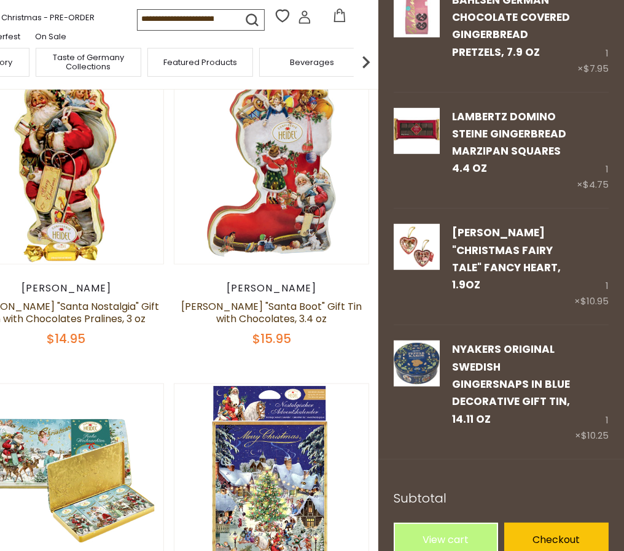
scroll to position [341, 0]
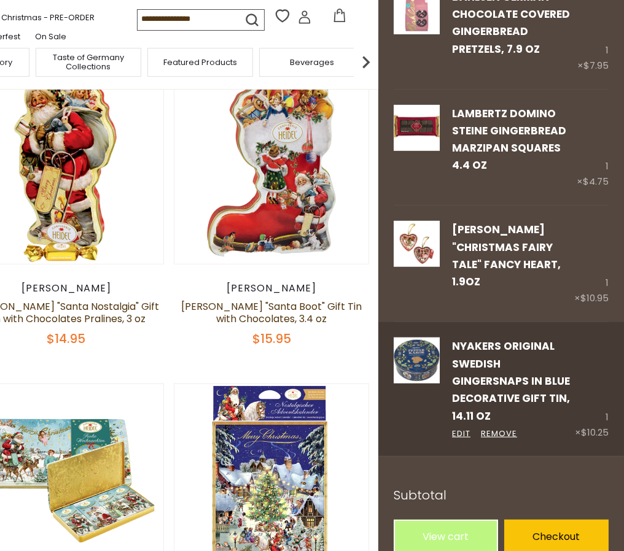
click at [474, 339] on link "Nyakers Original Swedish Gingersnaps in Blue Decorative Gift Tin, 14.11 oz" at bounding box center [511, 381] width 118 height 84
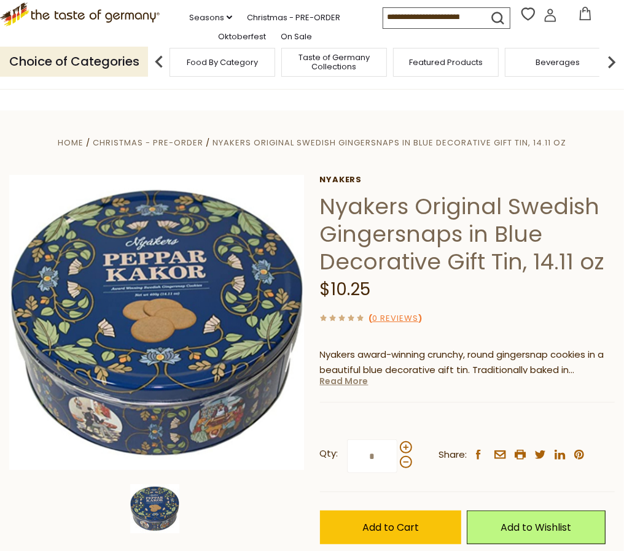
click at [351, 375] on link "Read More" at bounding box center [344, 381] width 49 height 12
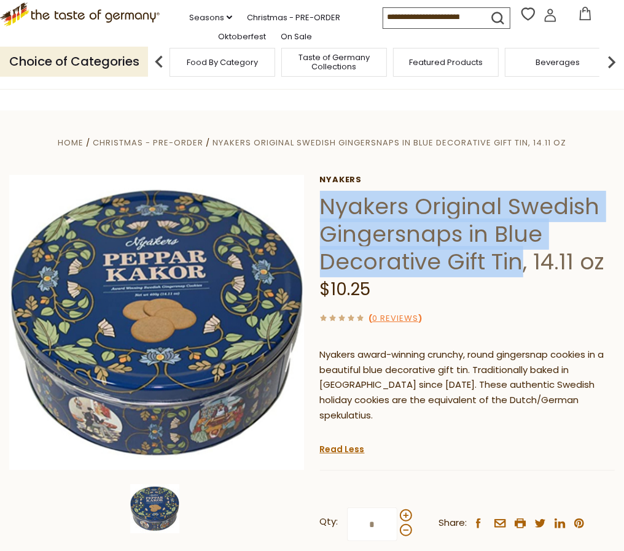
drag, startPoint x: 323, startPoint y: 209, endPoint x: 516, endPoint y: 262, distance: 199.9
click at [516, 262] on h1 "Nyakers Original Swedish Gingersnaps in Blue Decorative Gift Tin, 14.11 oz" at bounding box center [467, 234] width 295 height 83
copy h1 "Nyakers Original Swedish Gingersnaps in Blue Decorative Gift Tin"
click at [0, 0] on span "$58.3" at bounding box center [0, 0] width 0 height 0
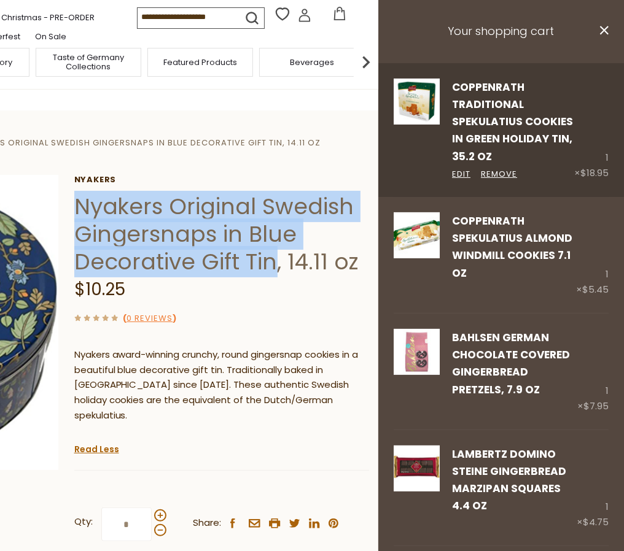
click at [496, 114] on link "Coppenrath Traditional Spekulatius Cookies in Green Holiday Tin, 35.2 oz" at bounding box center [512, 122] width 121 height 84
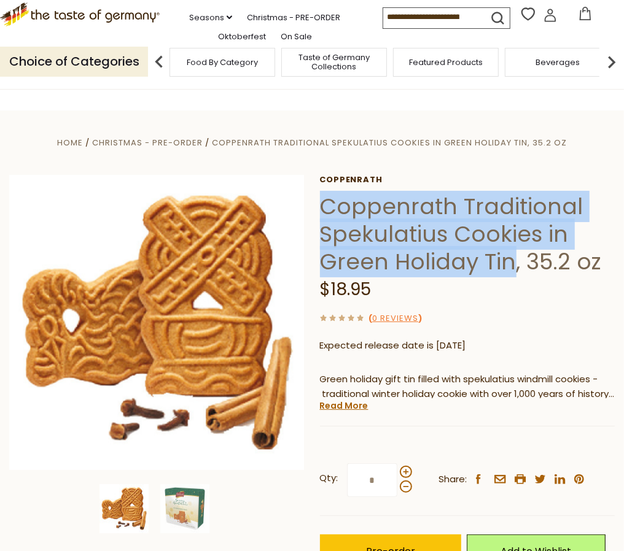
drag, startPoint x: 324, startPoint y: 209, endPoint x: 510, endPoint y: 262, distance: 194.0
click at [510, 262] on h1 "Coppenrath Traditional Spekulatius Cookies in Green Holiday Tin, 35.2 oz" at bounding box center [467, 234] width 295 height 83
copy h1 "Coppenrath Traditional Spekulatius Cookies in Green Holiday Tin"
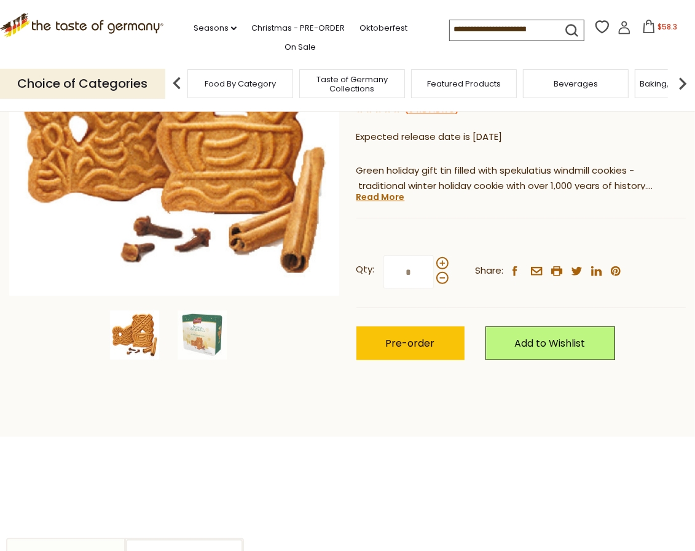
scroll to position [230, 0]
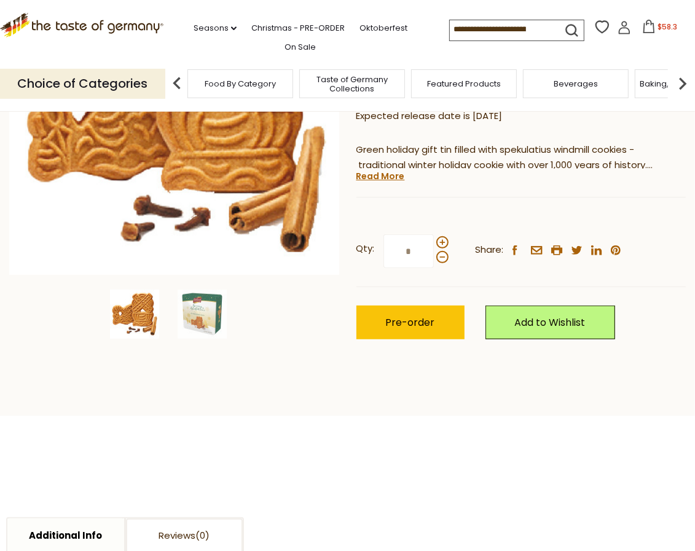
copy h1 "Coppenrath Traditional Spekulatius Cookies in Green Holiday Tin"
click at [197, 313] on img at bounding box center [201, 314] width 49 height 49
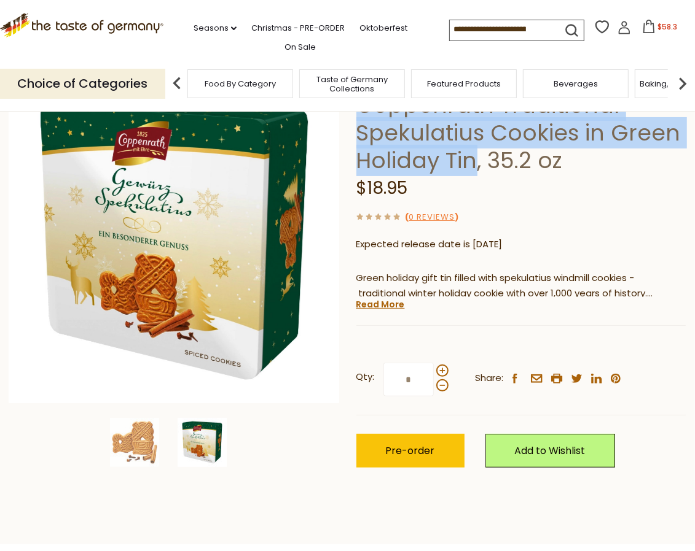
scroll to position [77, 0]
